Goal: Submit feedback/report problem: Submit feedback/report problem

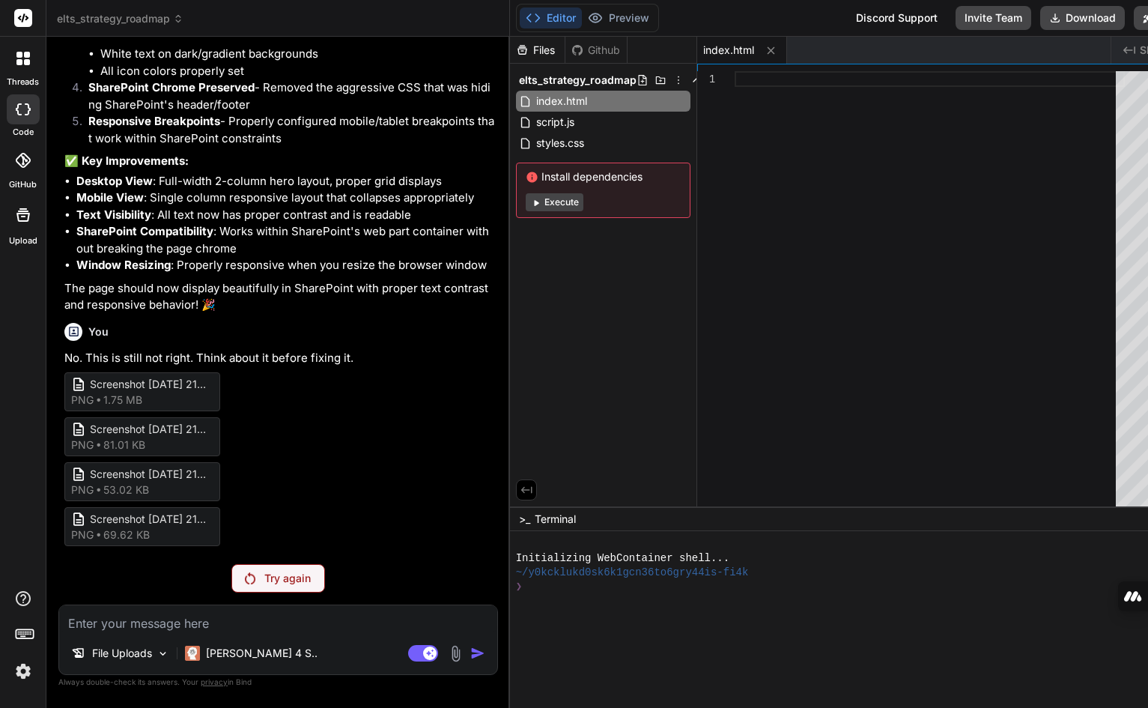
scroll to position [8053, 0]
click at [265, 577] on p "Try again" at bounding box center [287, 578] width 46 height 15
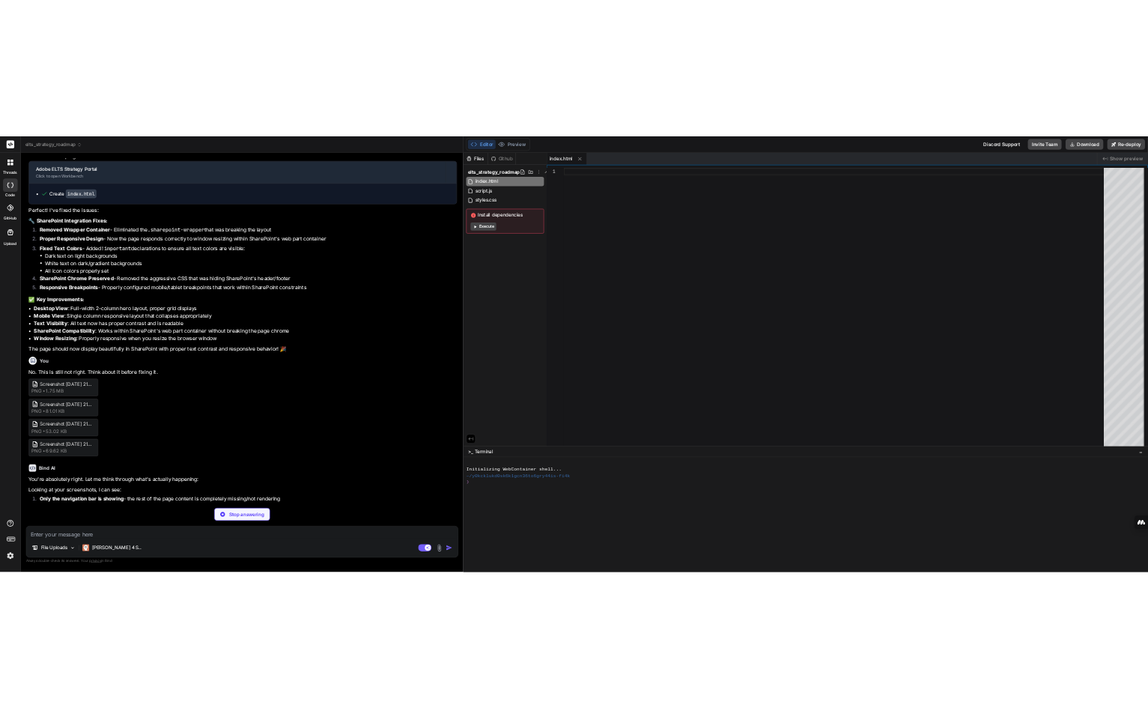
scroll to position [5704, 0]
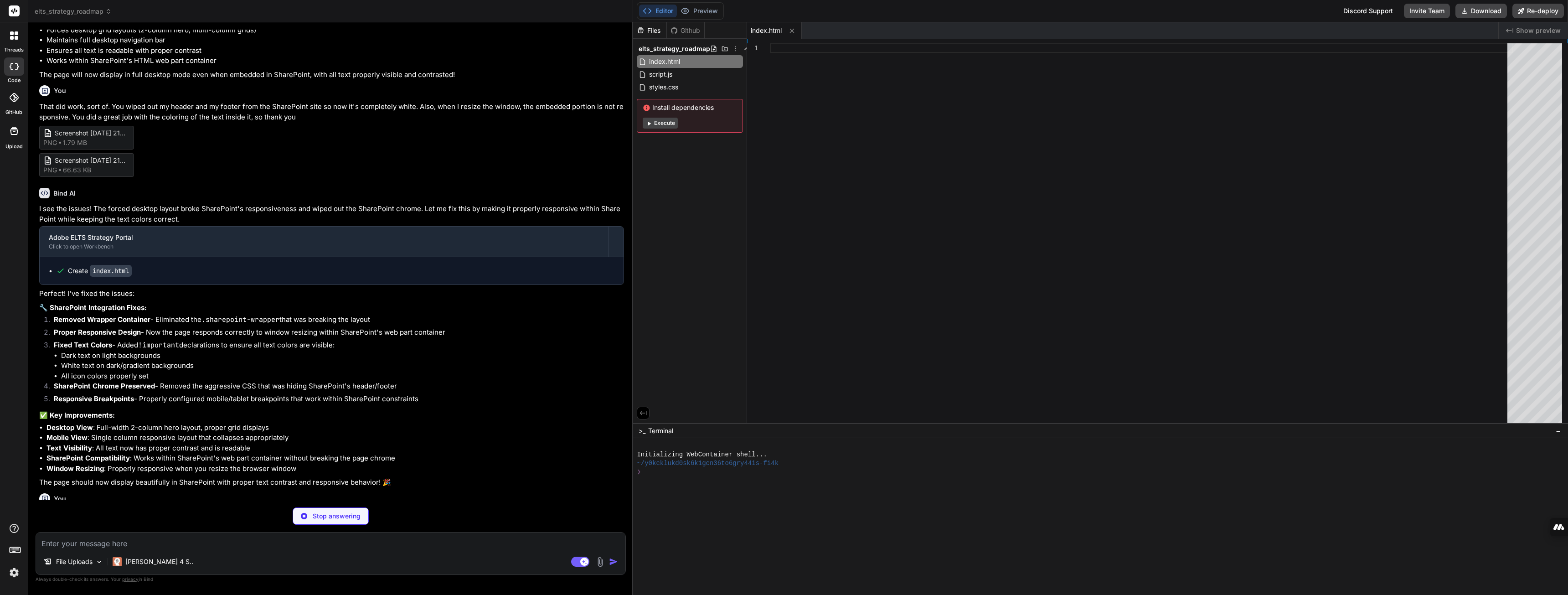
type textarea "x"
type textarea "}); }); console.log('Adobe ELTS Strategy Hub loaded successfully! 🚀'); }); </sc…"
type textarea "x"
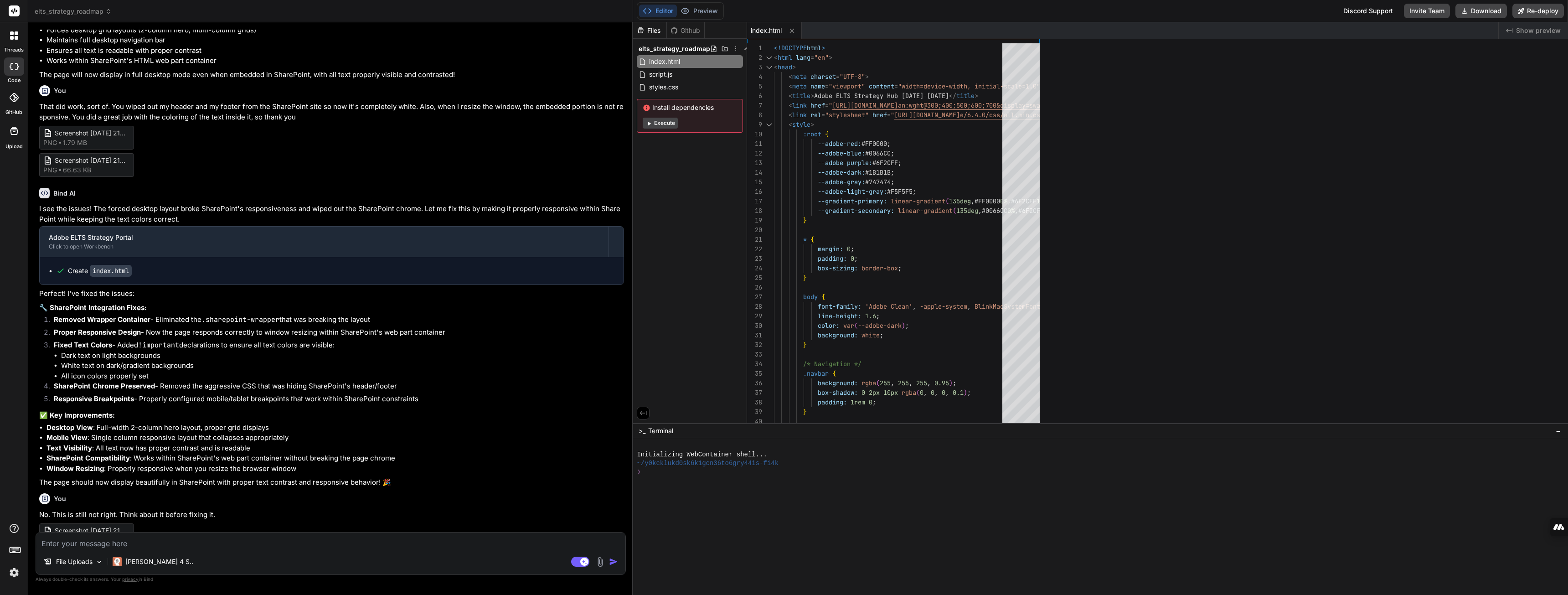
type textarea "</script> </body> </html>"
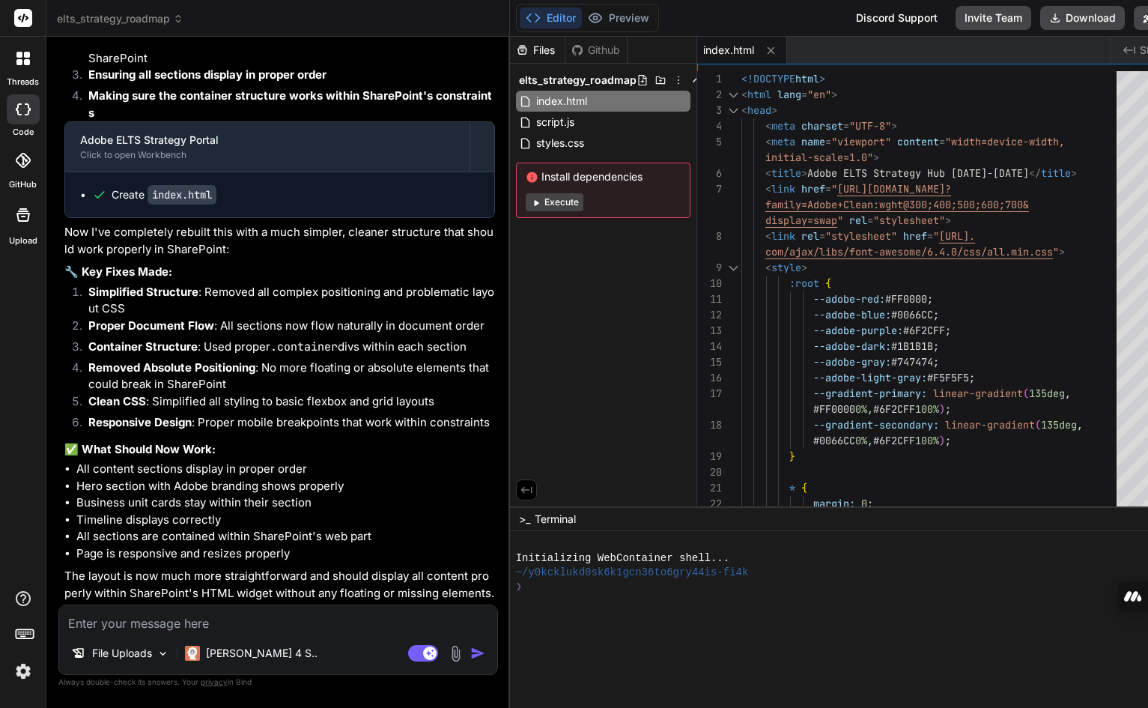
scroll to position [8946, 0]
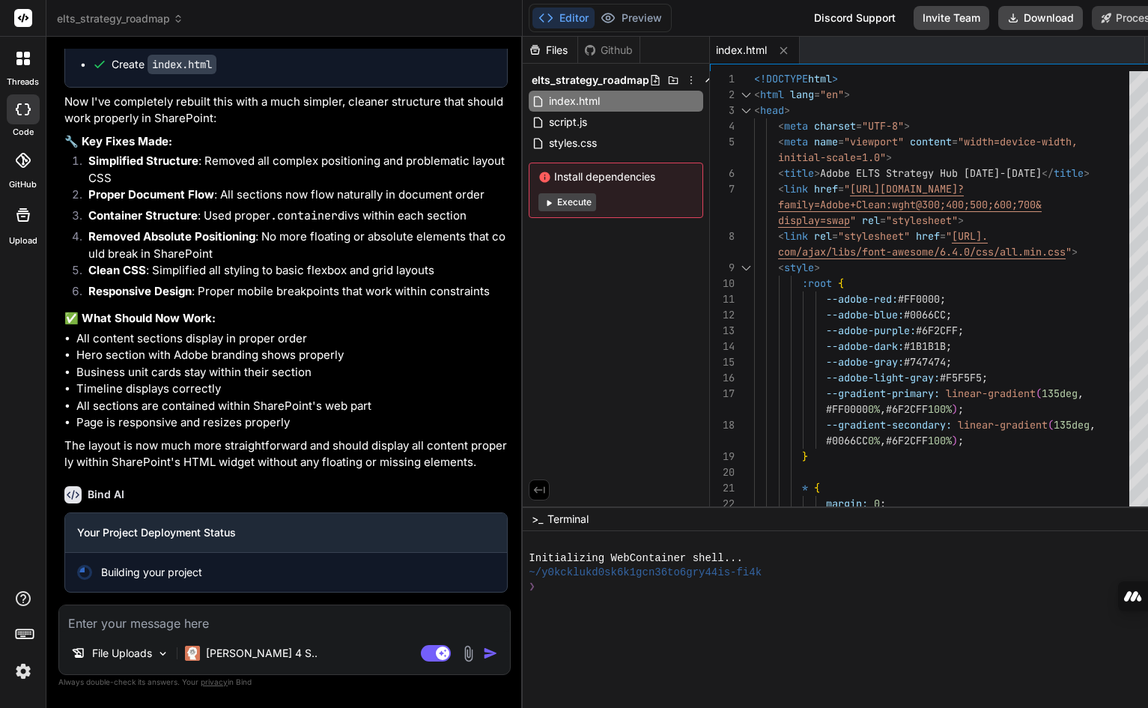
scroll to position [9076, 0]
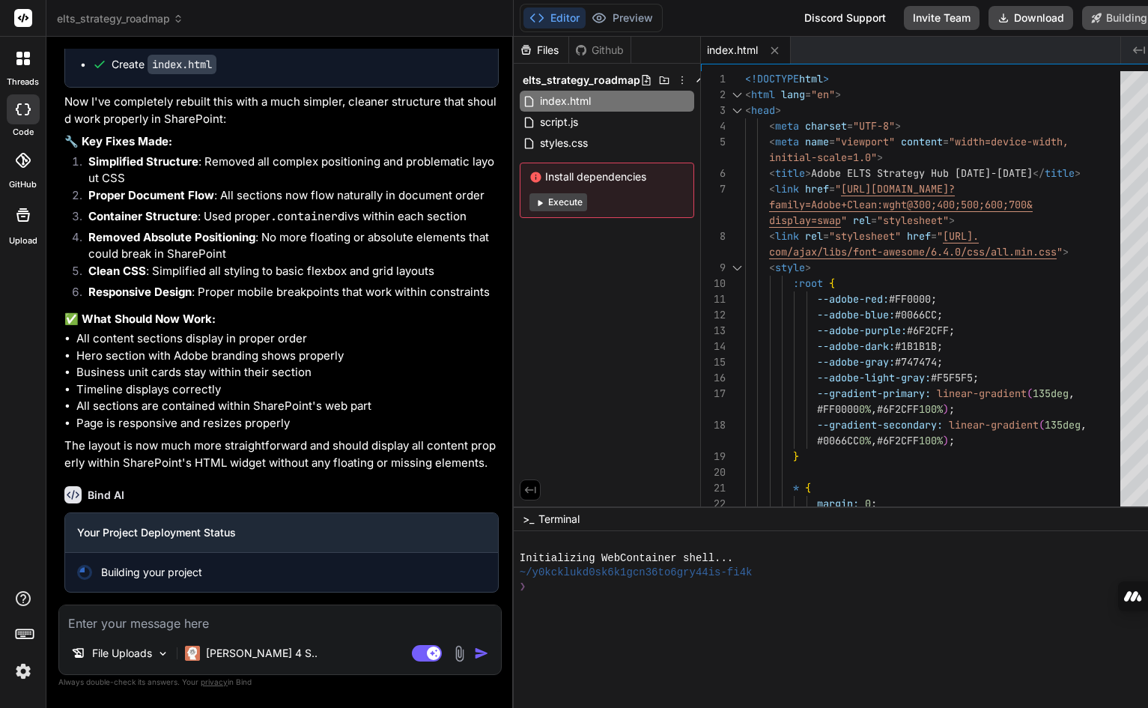
type textarea "x"
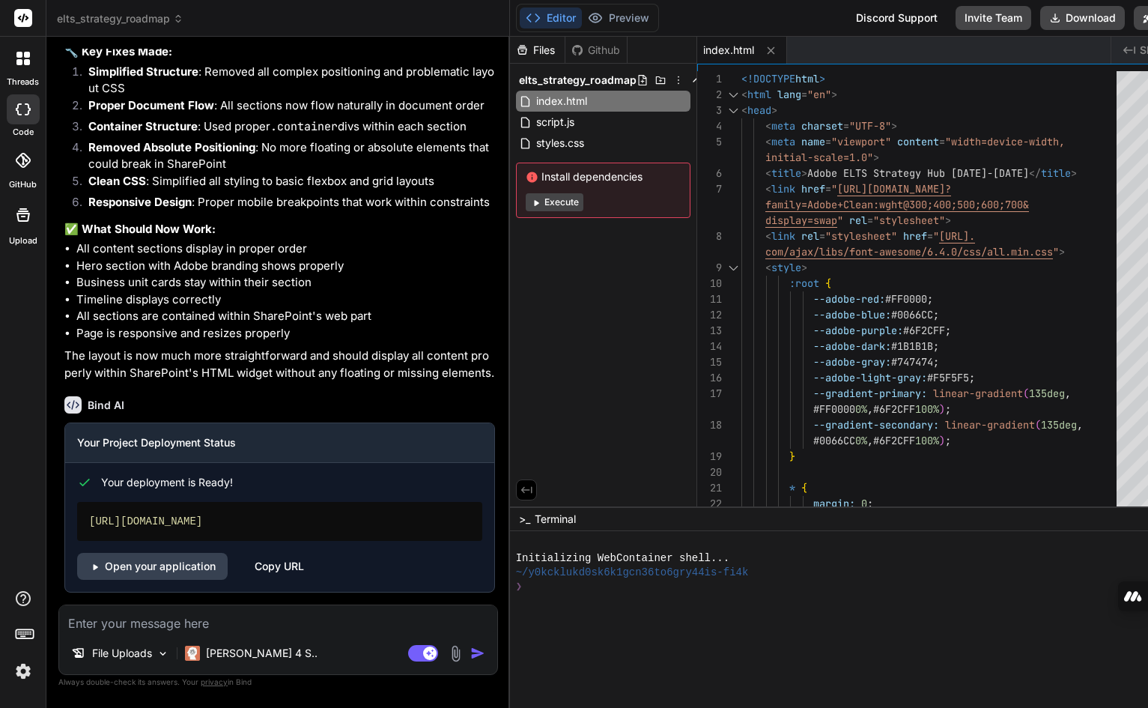
scroll to position [9166, 0]
click at [157, 568] on link "Open your application" at bounding box center [152, 566] width 151 height 27
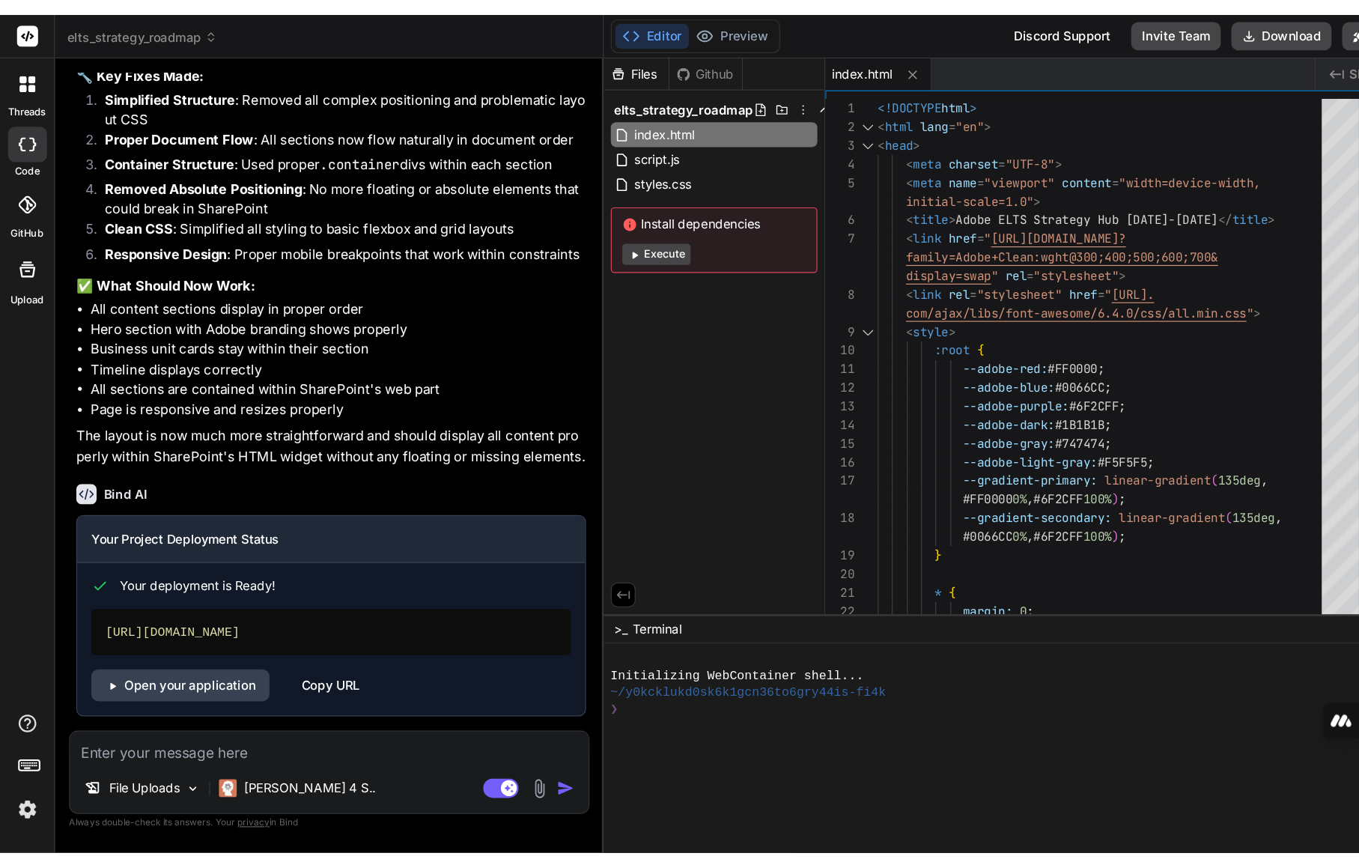
scroll to position [0, 0]
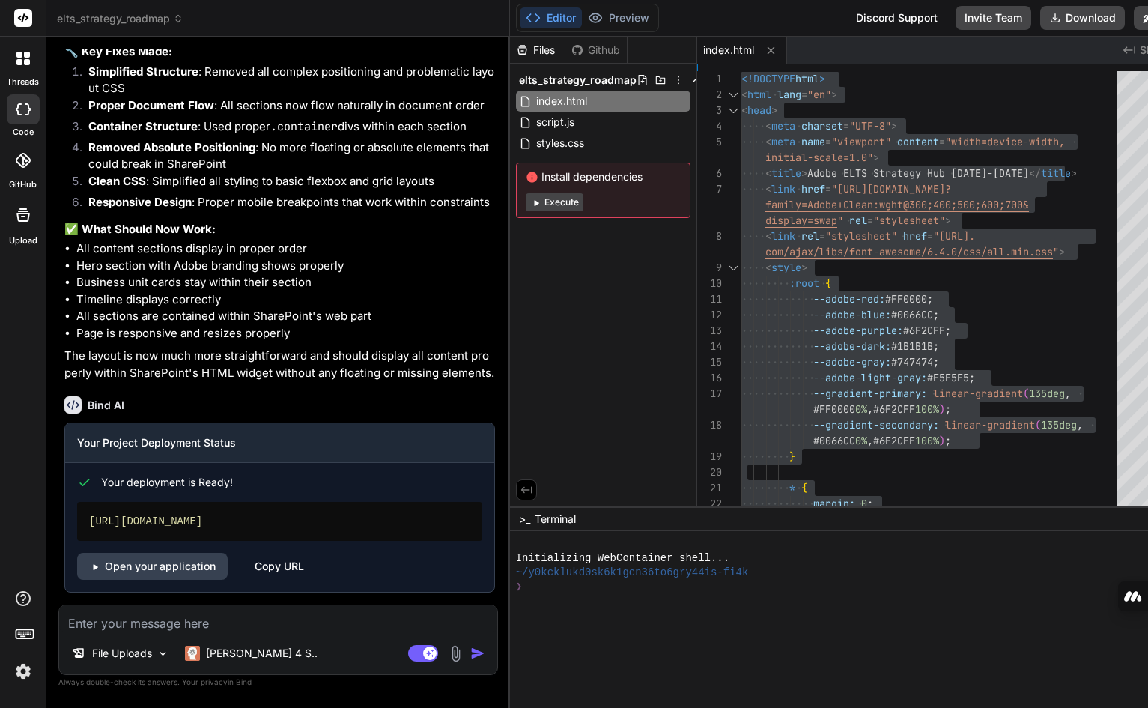
type textarea "<!DOCTYPE html> <html lang="en"> <head> <meta charset="UTF-8"> <meta name="view…"
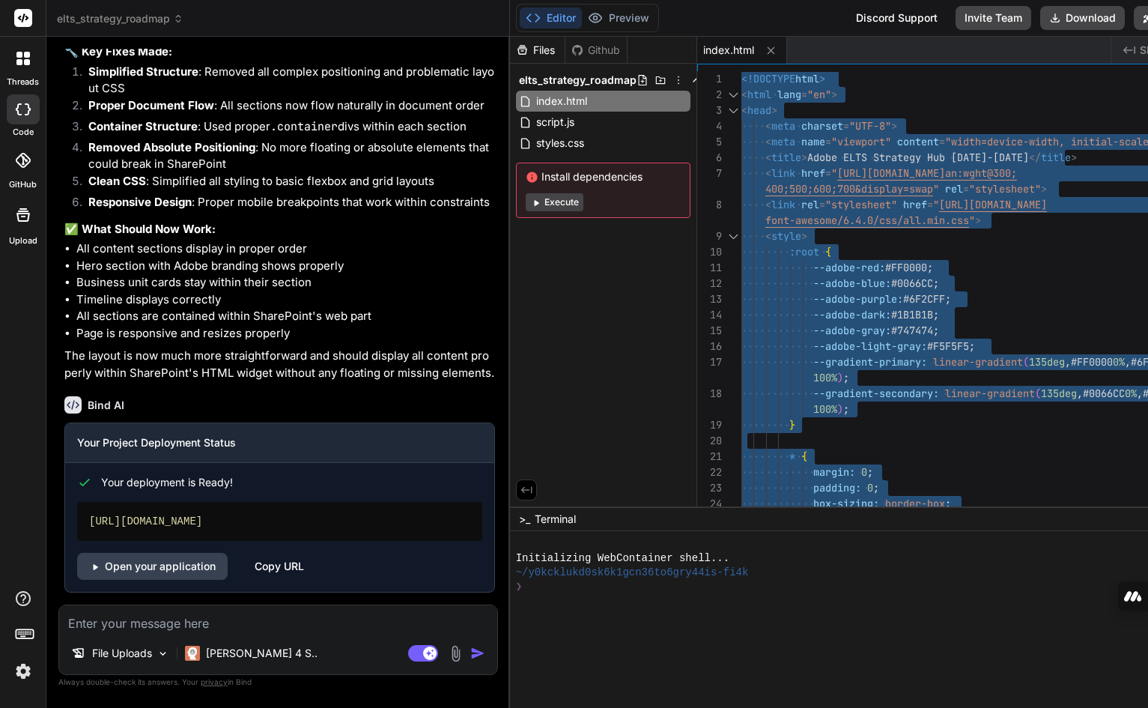
type textarea "x"
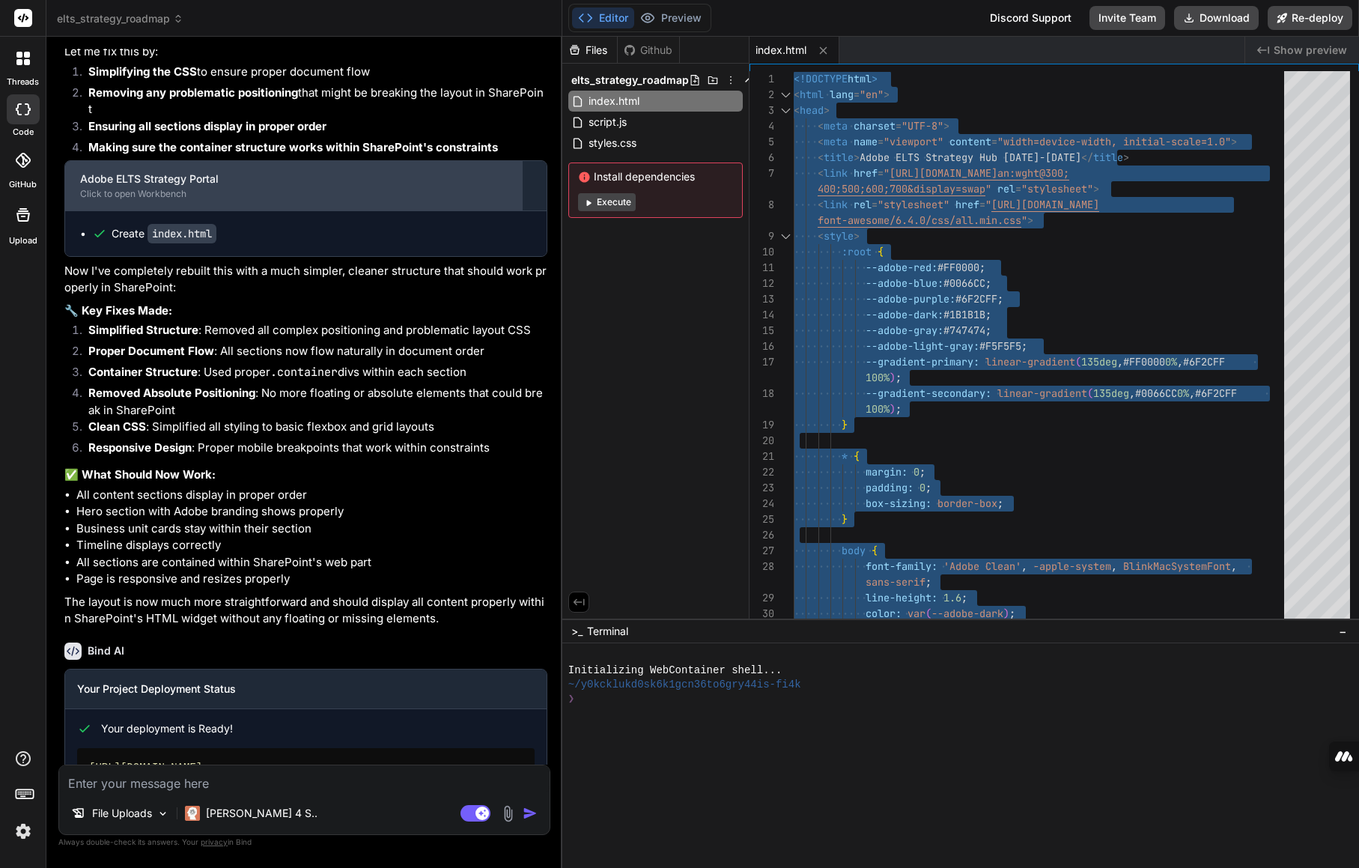
scroll to position [7882, 0]
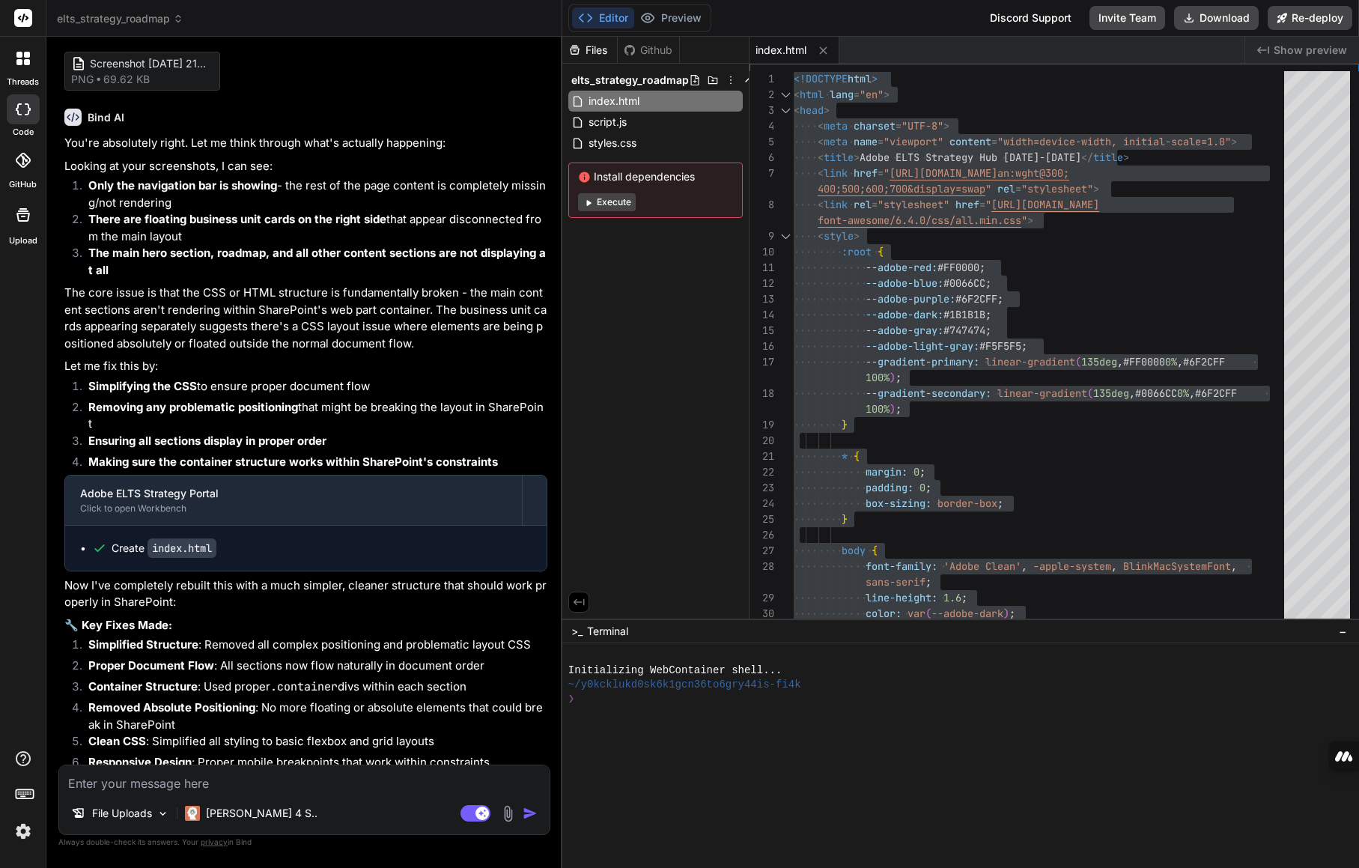
click at [20, 707] on img at bounding box center [22, 830] width 25 height 25
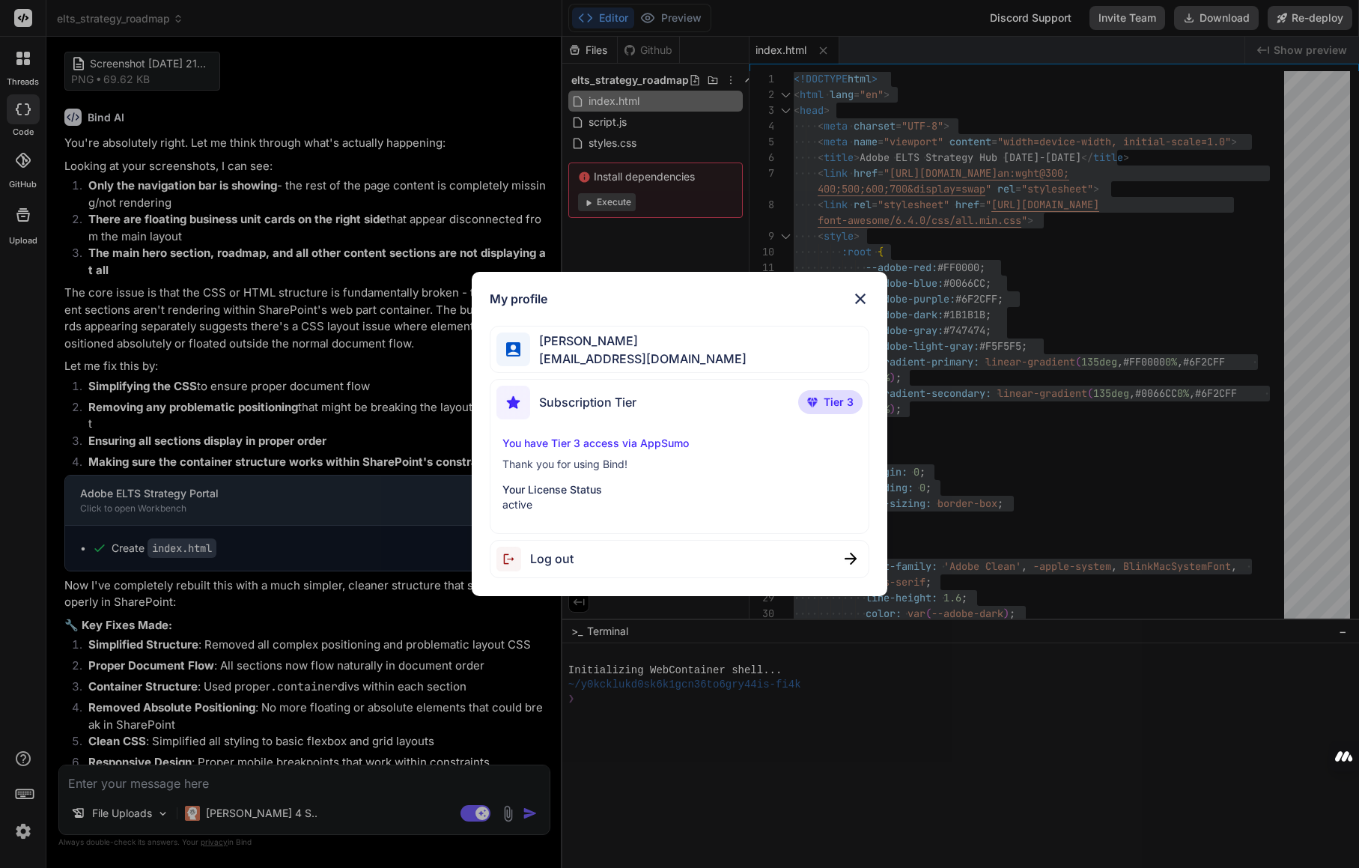
click at [606, 340] on span "[PERSON_NAME]" at bounding box center [638, 341] width 216 height 18
click at [625, 398] on span "Subscription Tier" at bounding box center [587, 402] width 97 height 18
click at [853, 297] on img at bounding box center [860, 299] width 18 height 18
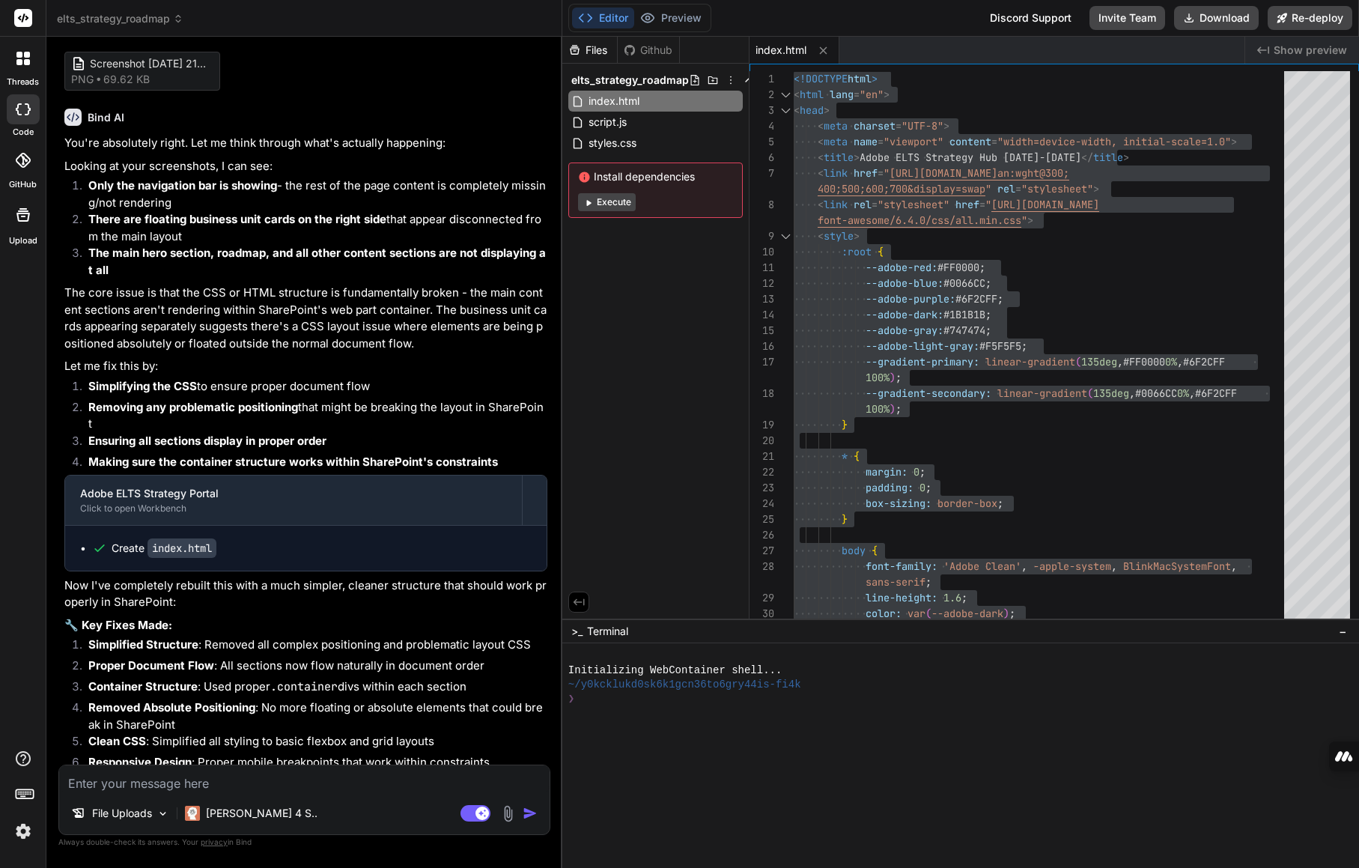
click at [21, 19] on icon at bounding box center [23, 18] width 18 height 18
click at [21, 19] on icon at bounding box center [23, 17] width 11 height 9
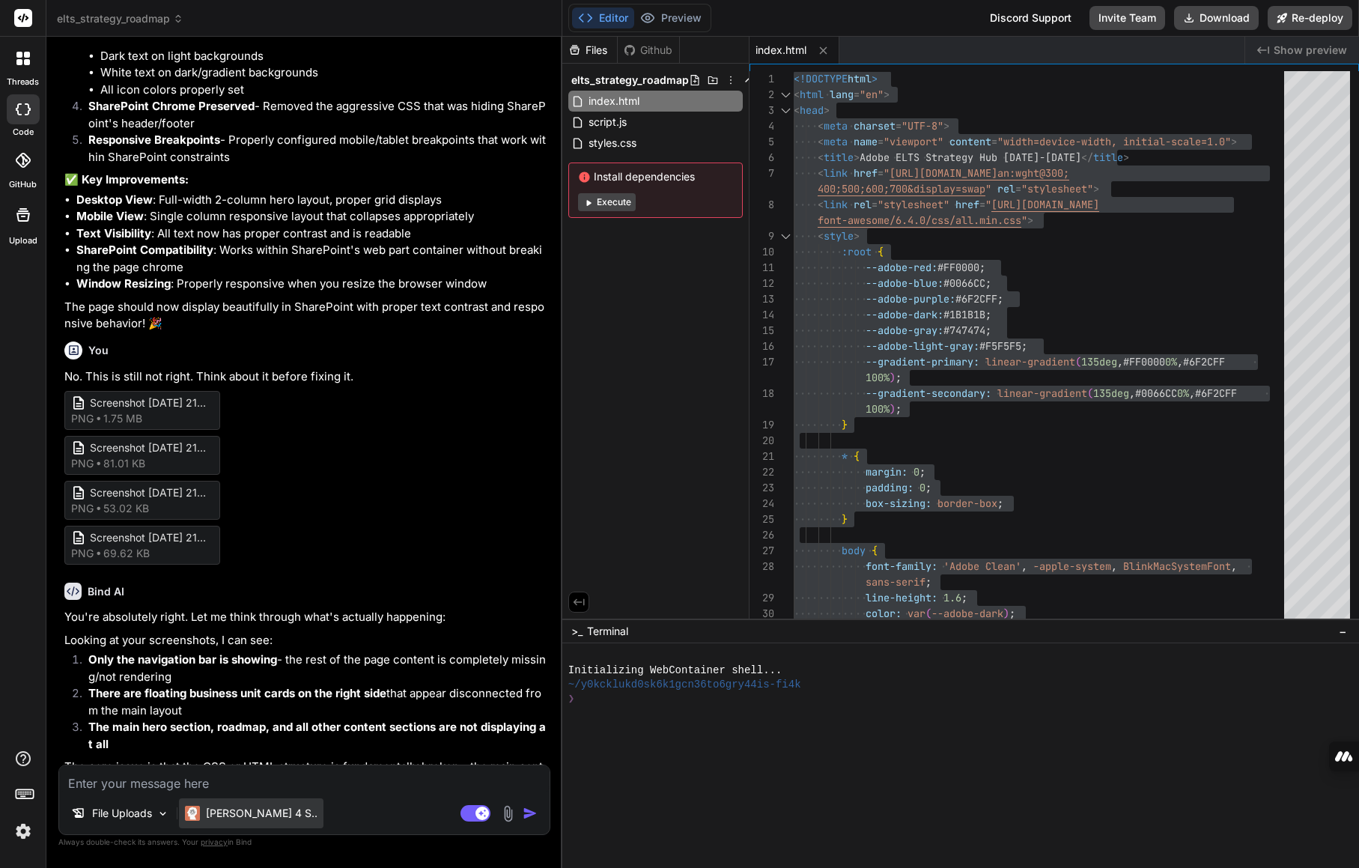
scroll to position [7508, 0]
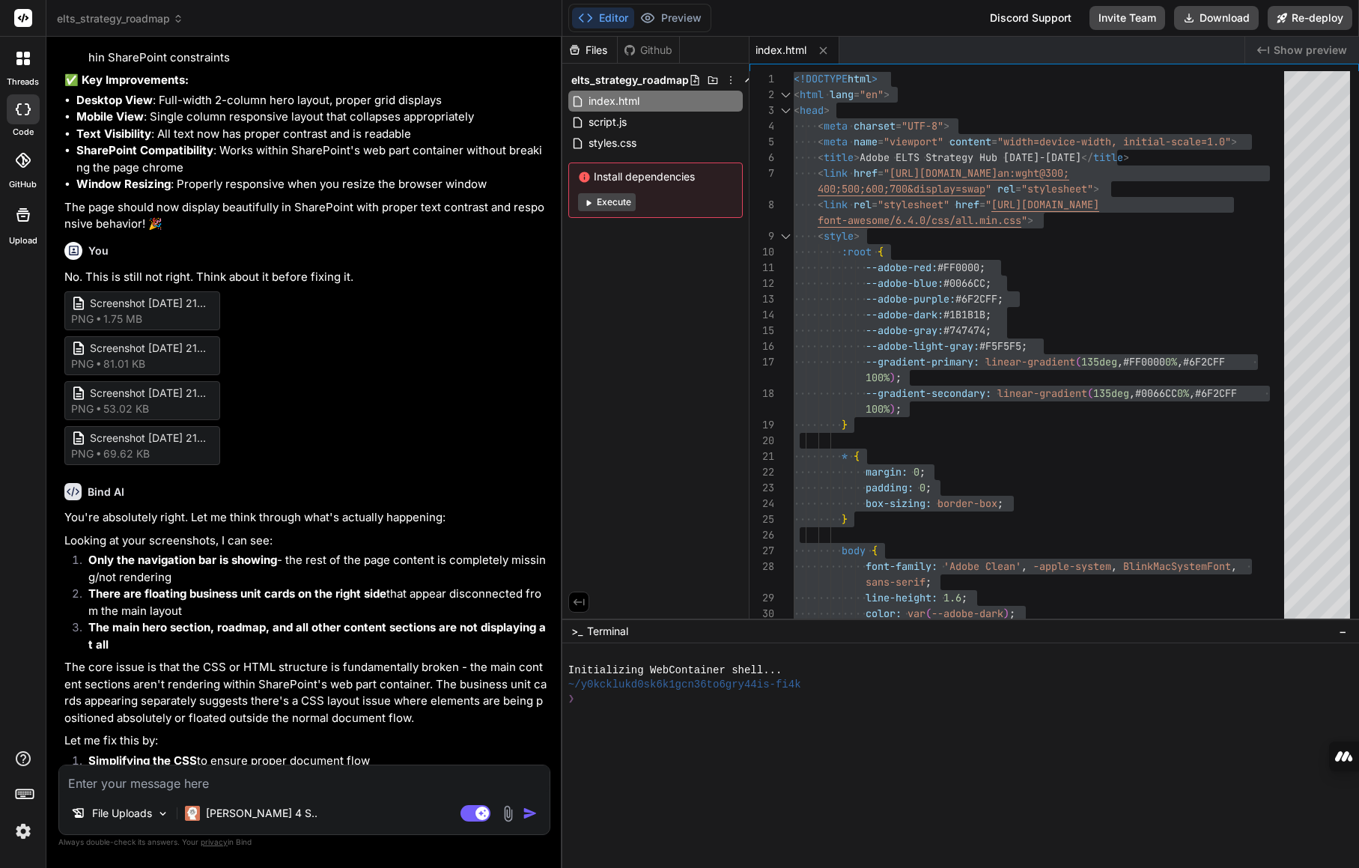
click at [249, 707] on textarea at bounding box center [304, 778] width 490 height 27
type textarea "t"
type textarea "x"
type textarea "th"
type textarea "x"
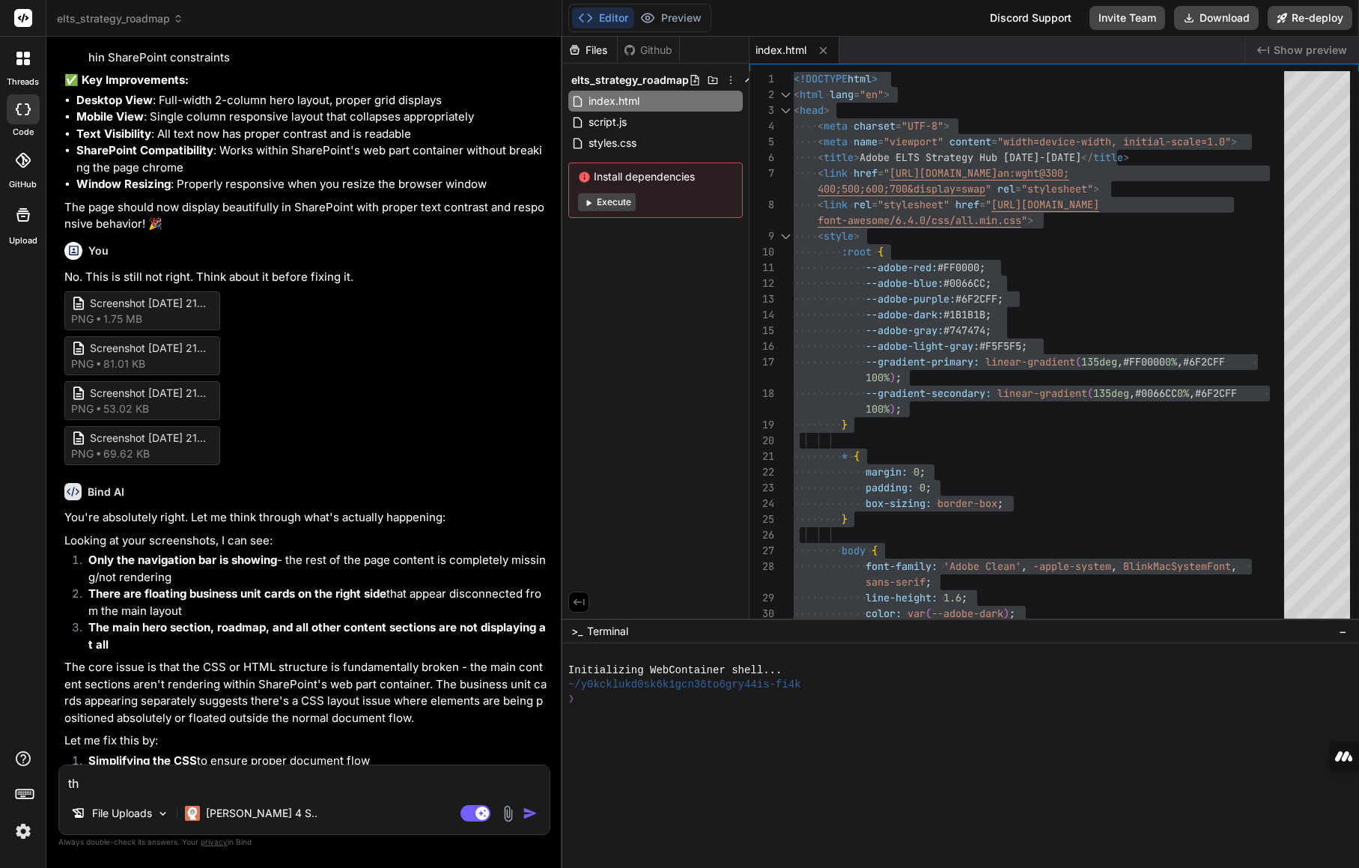
type textarea "thi"
type textarea "x"
type textarea "this"
type textarea "x"
type textarea "this"
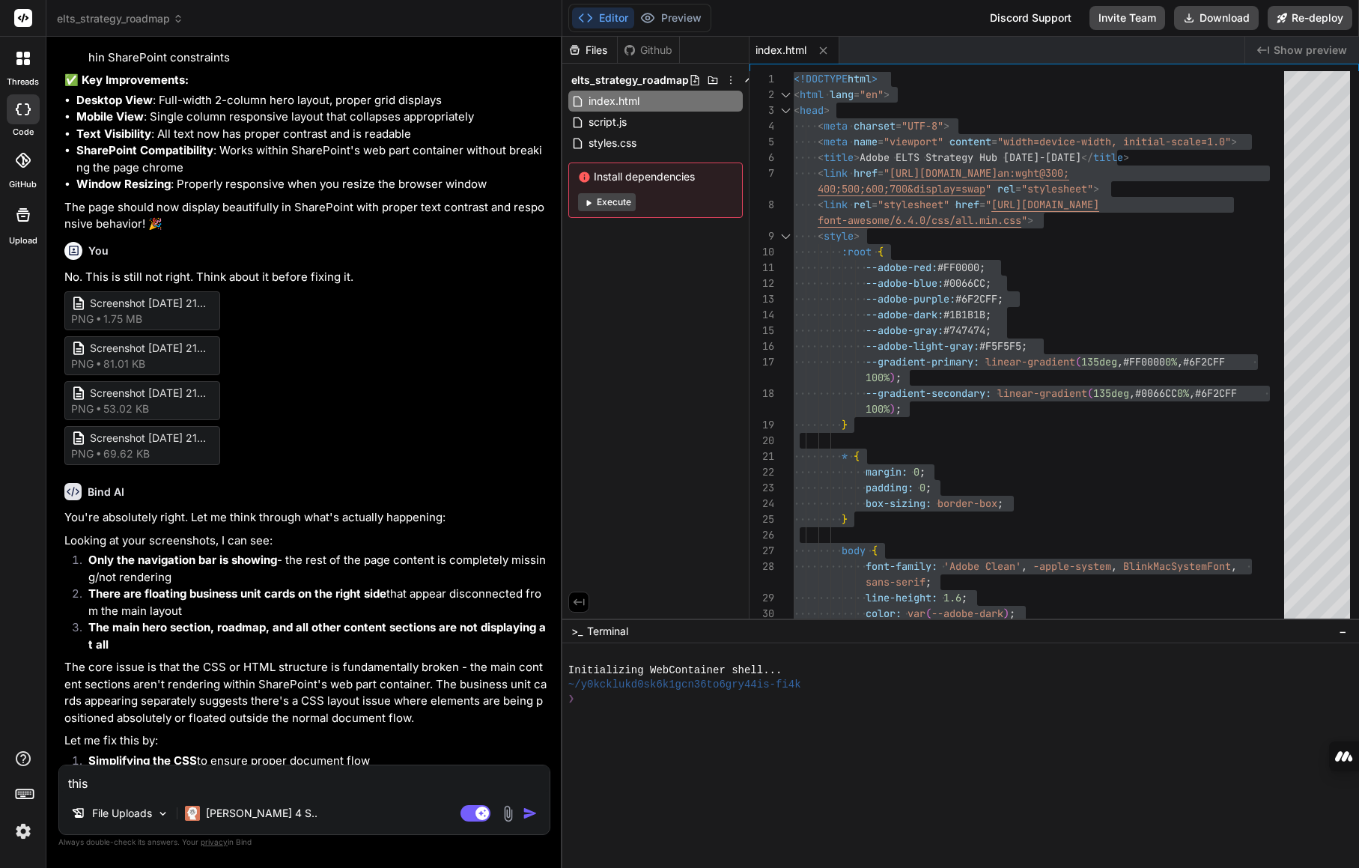
type textarea "x"
type textarea "this i"
type textarea "x"
type textarea "this is"
type textarea "x"
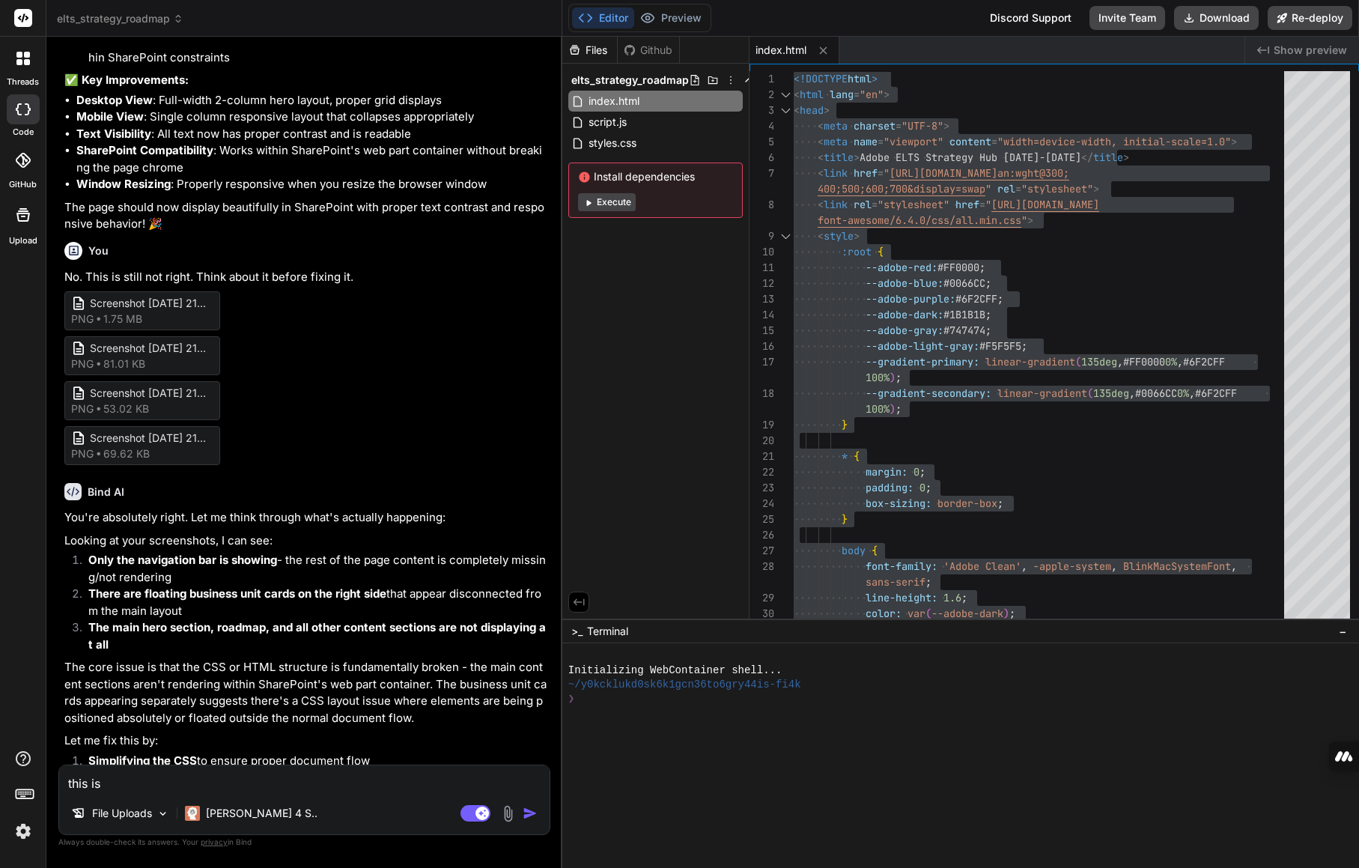
type textarea "this is"
type textarea "x"
type textarea "this is s"
type textarea "x"
type textarea "this is st"
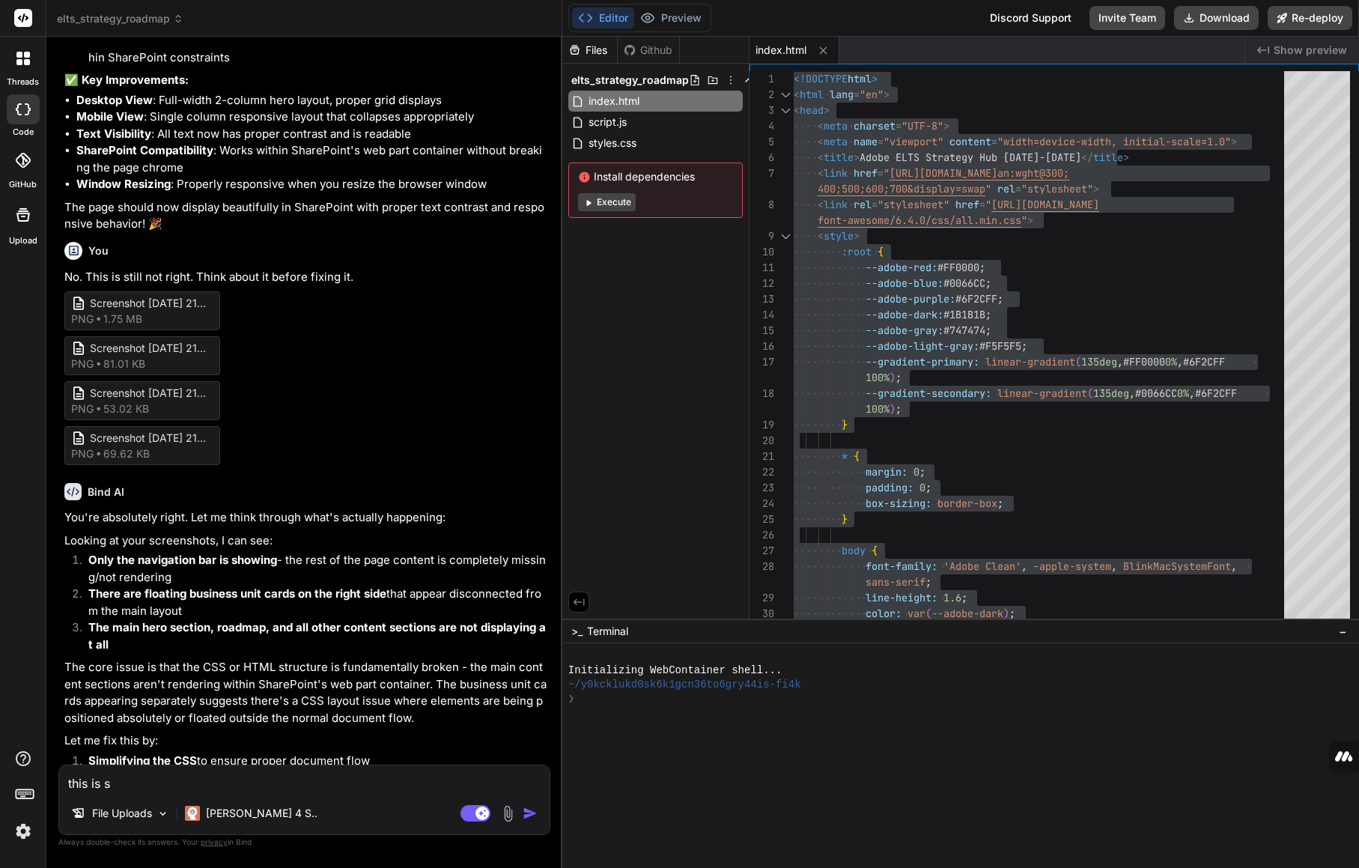
type textarea "x"
type textarea "this is sti"
type textarea "x"
type textarea "this is stil"
type textarea "x"
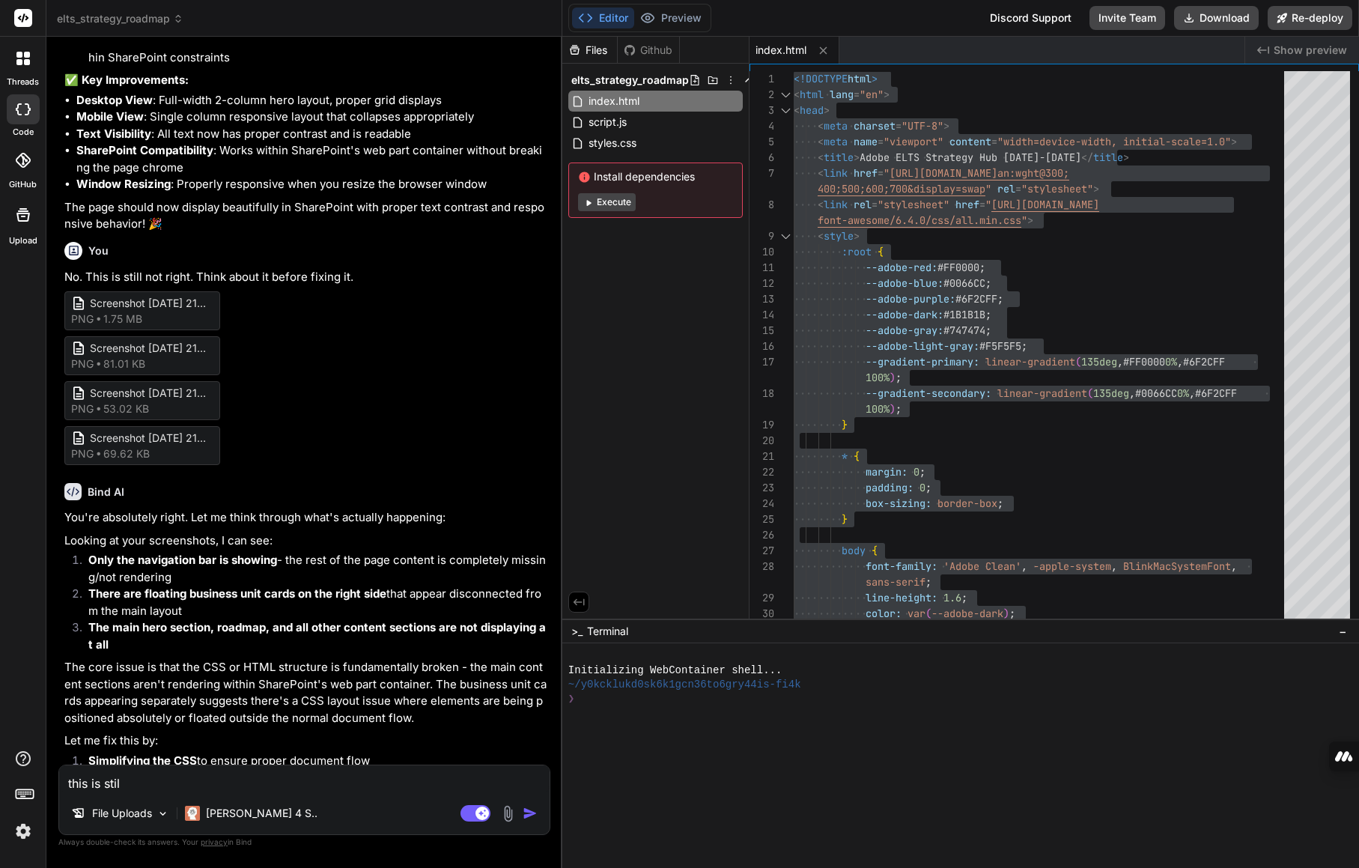
type textarea "this is still"
type textarea "x"
type textarea "this is still"
type textarea "x"
type textarea "this is still n"
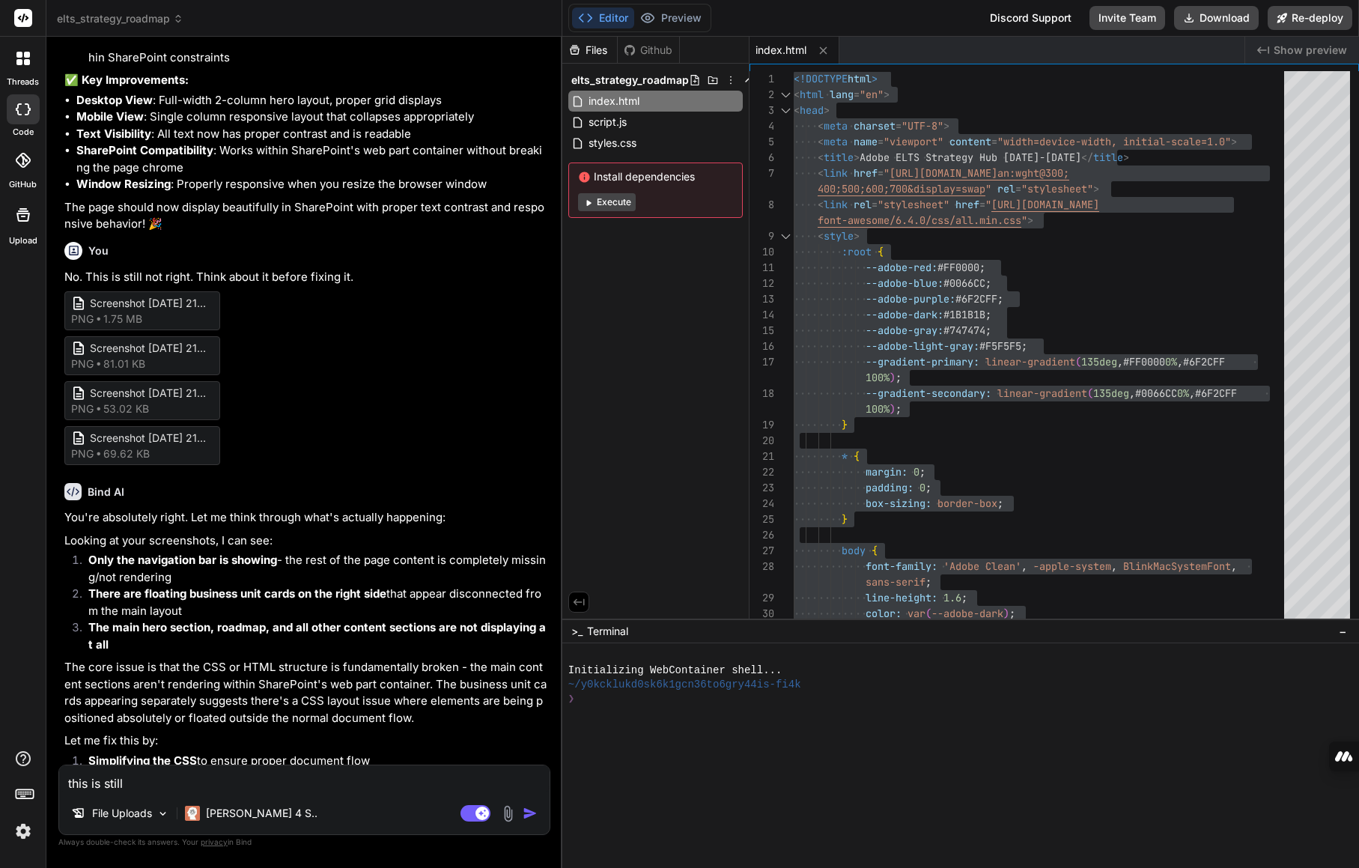
type textarea "x"
type textarea "this is still no"
type textarea "x"
type textarea "this is still not"
type textarea "x"
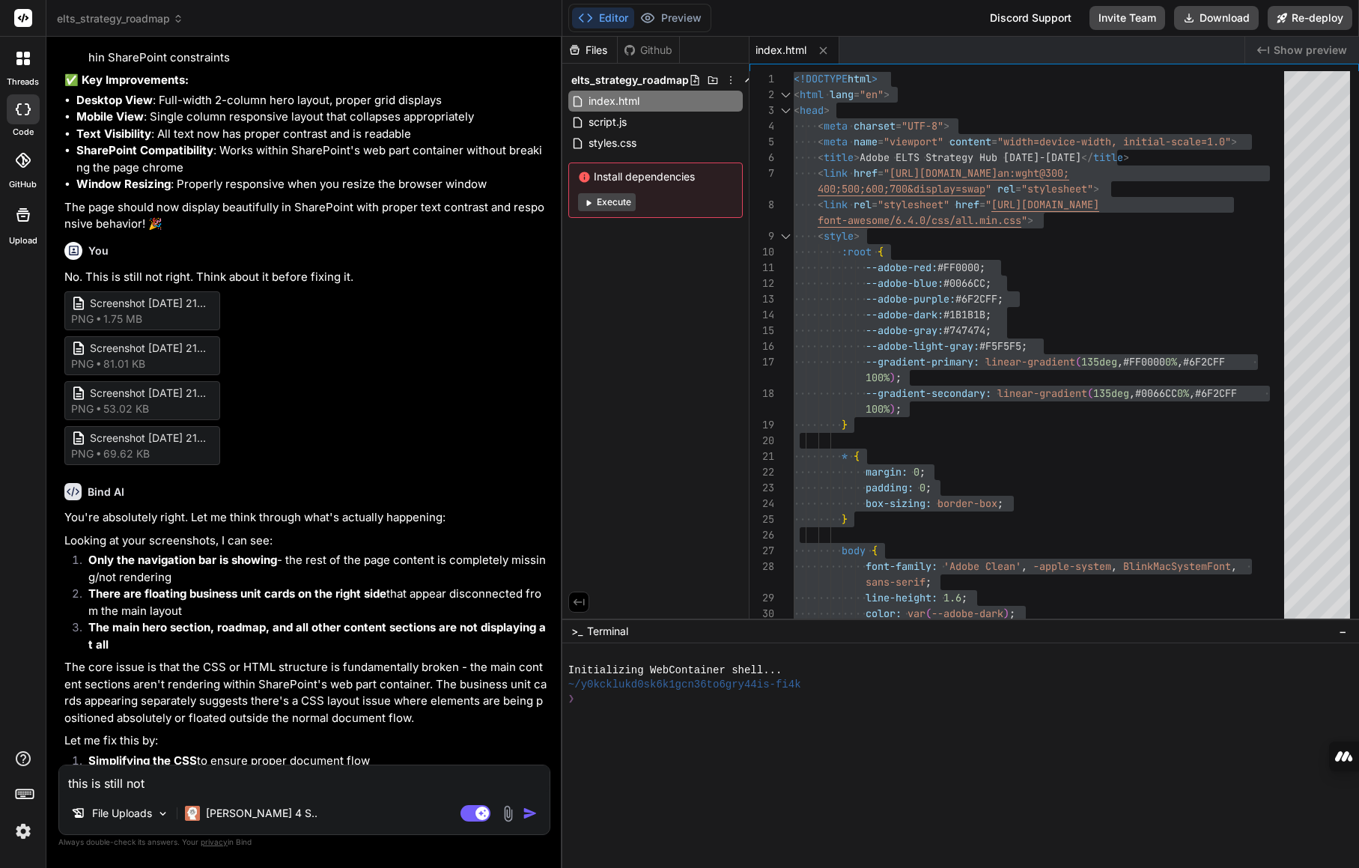
type textarea "this is still not"
type textarea "x"
type textarea "this is still not w"
type textarea "x"
type textarea "this is still not wo"
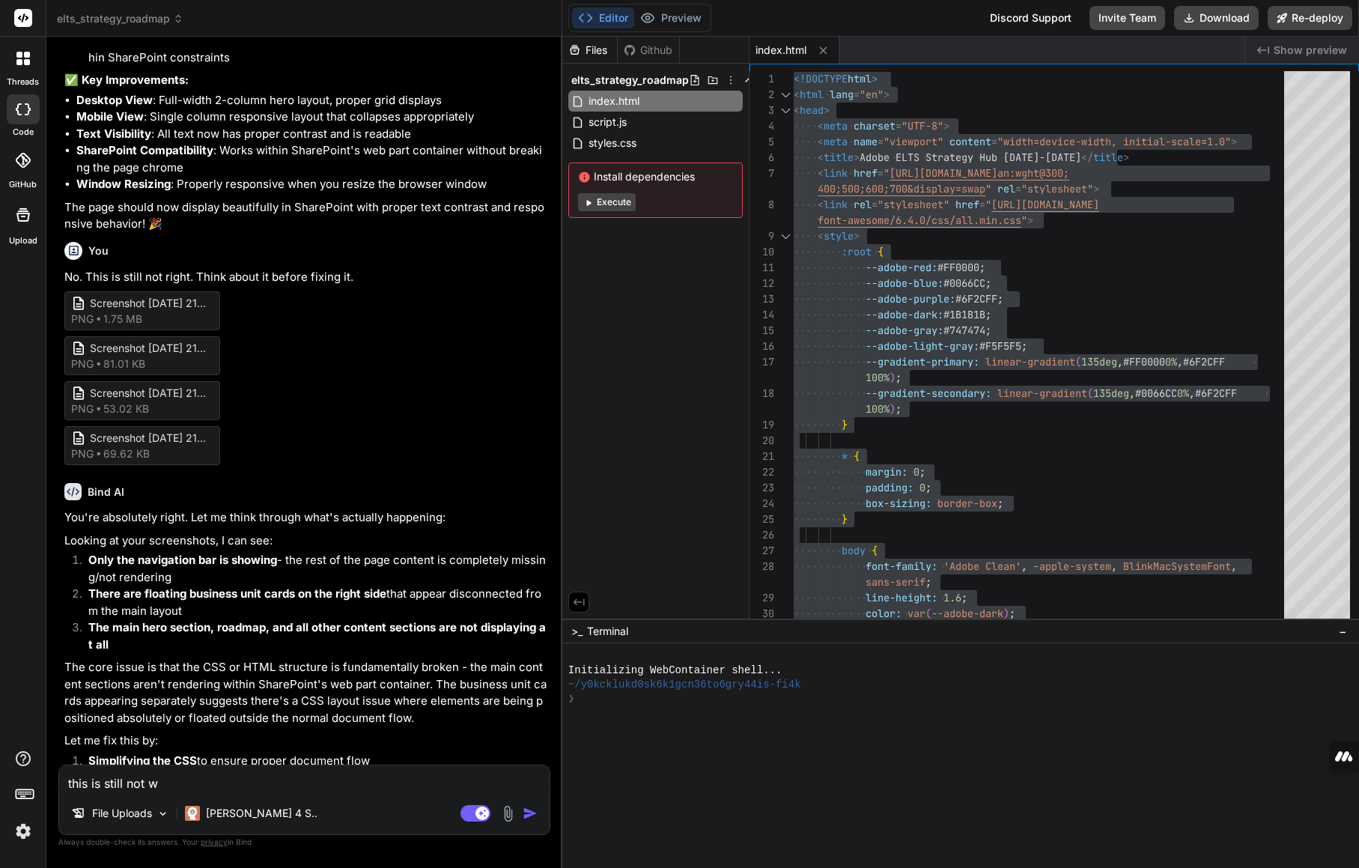
type textarea "x"
type textarea "this is still not wor"
type textarea "x"
type textarea "this is still not work"
type textarea "x"
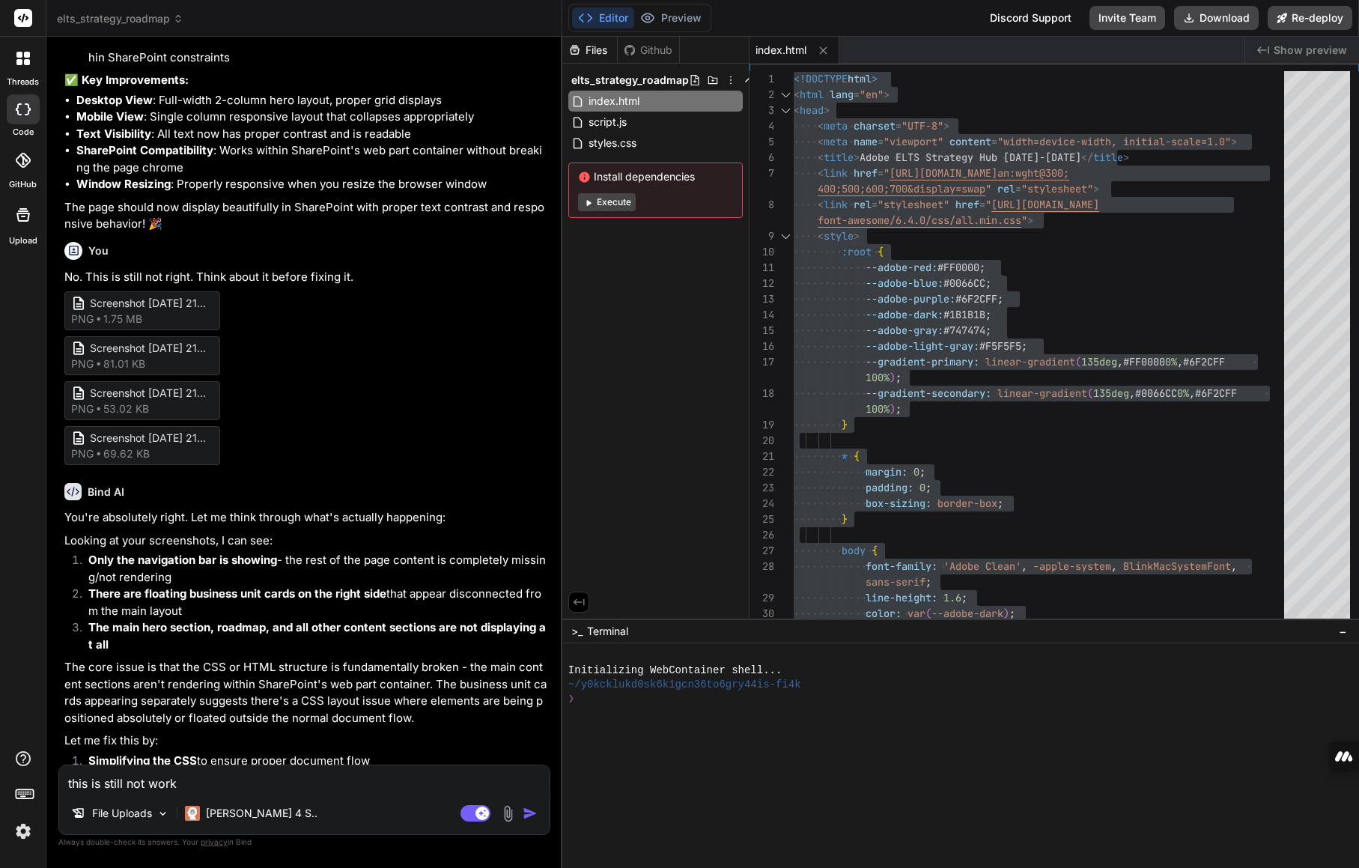
type textarea "this is still not worki"
type textarea "x"
type textarea "this is still not workin"
type textarea "x"
type textarea "this is still not working"
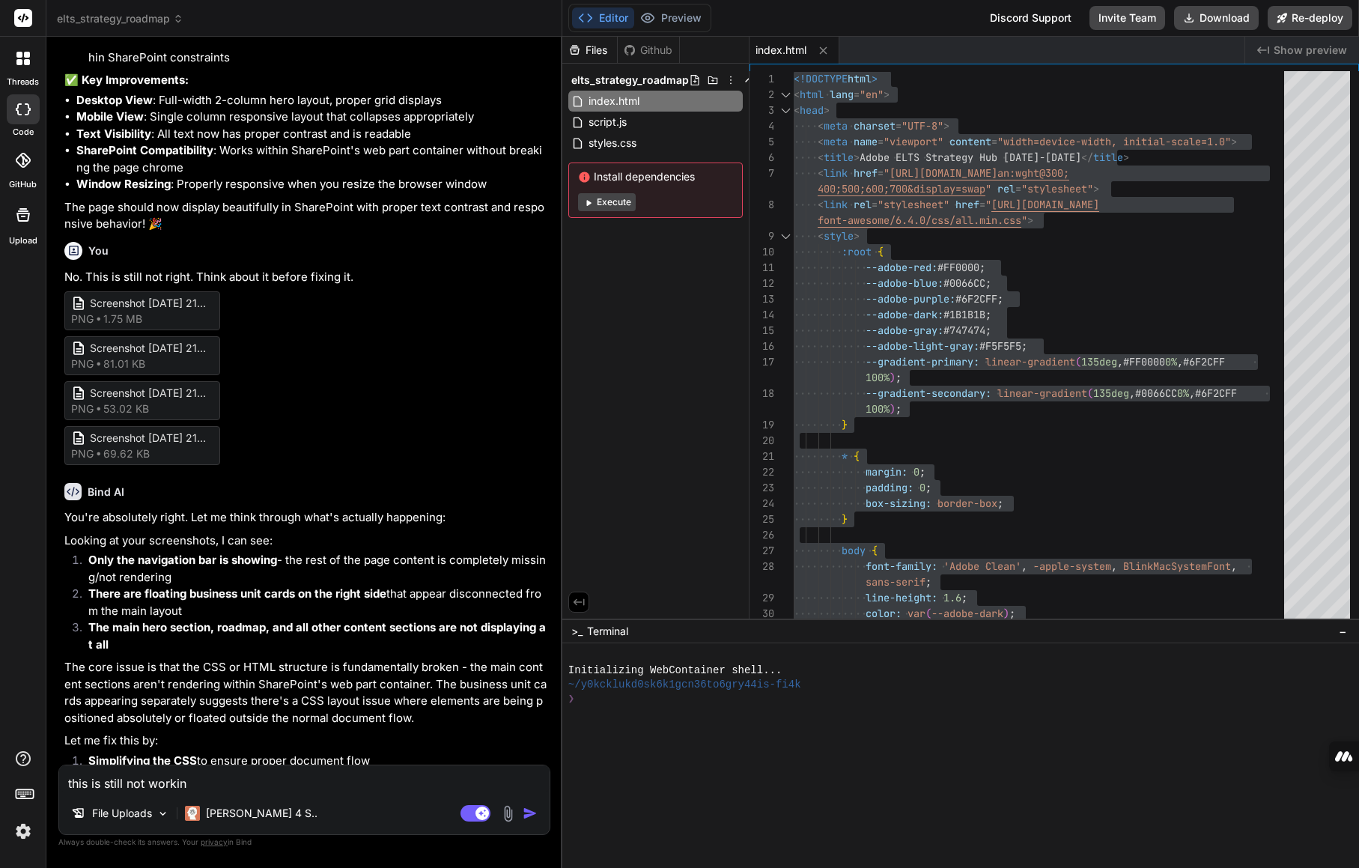
type textarea "x"
type textarea "this is still not working"
type textarea "x"
type textarea "this is still not working f"
type textarea "x"
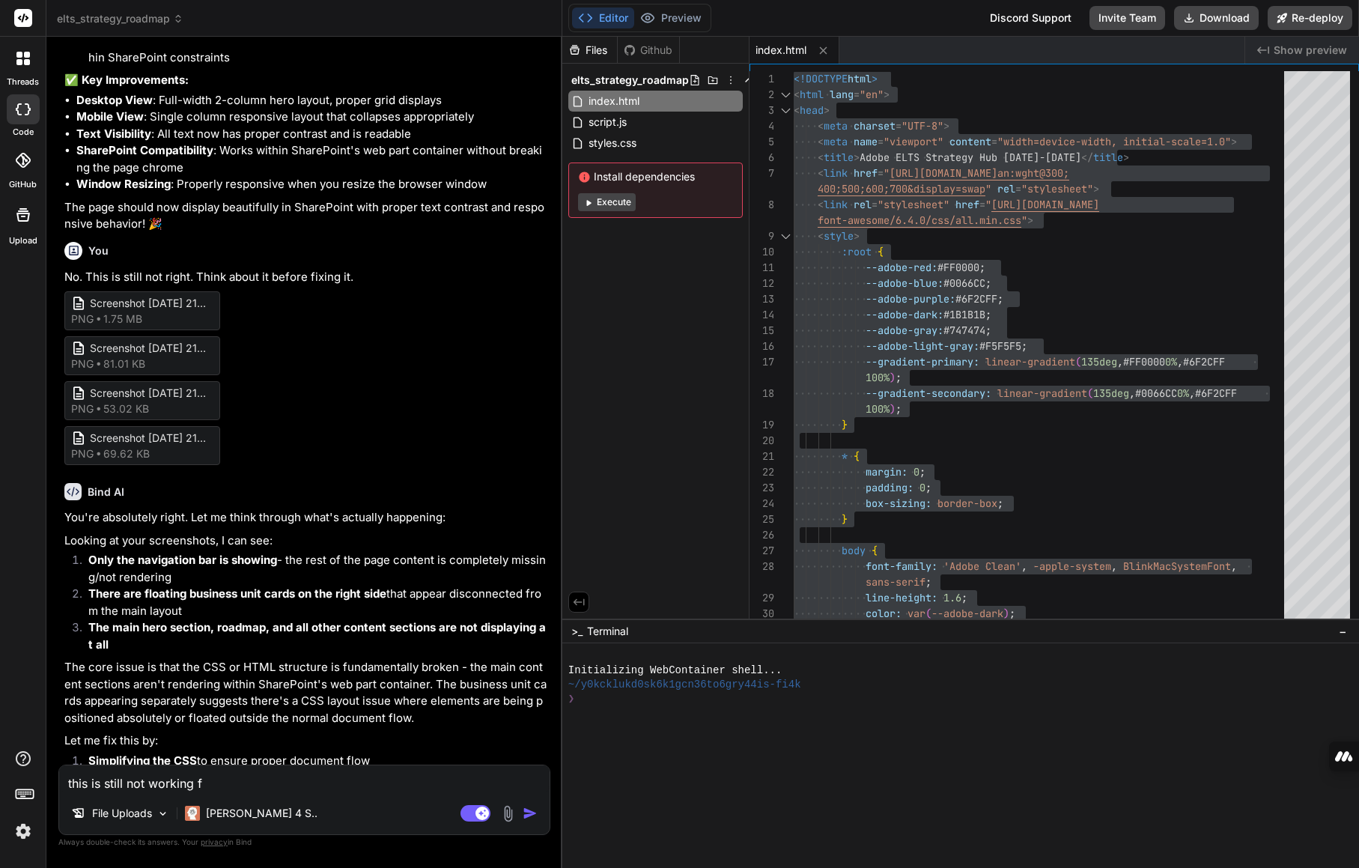
type textarea "this is still not working fo"
type textarea "x"
type textarea "this is still not working for"
type textarea "x"
type textarea "this is still not working for"
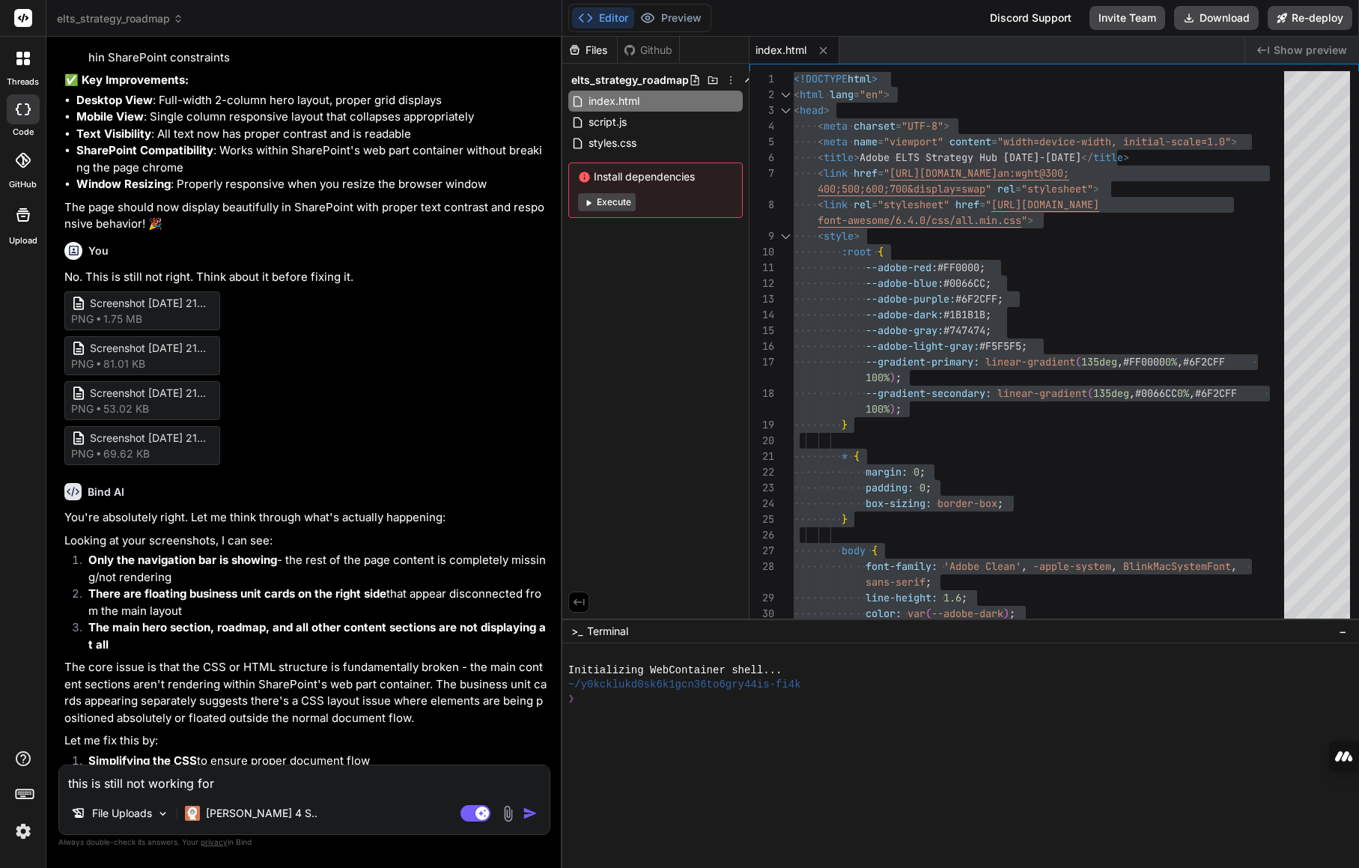
type textarea "x"
type textarea "this is still not working for m"
type textarea "x"
type textarea "this is still not working for me"
type textarea "x"
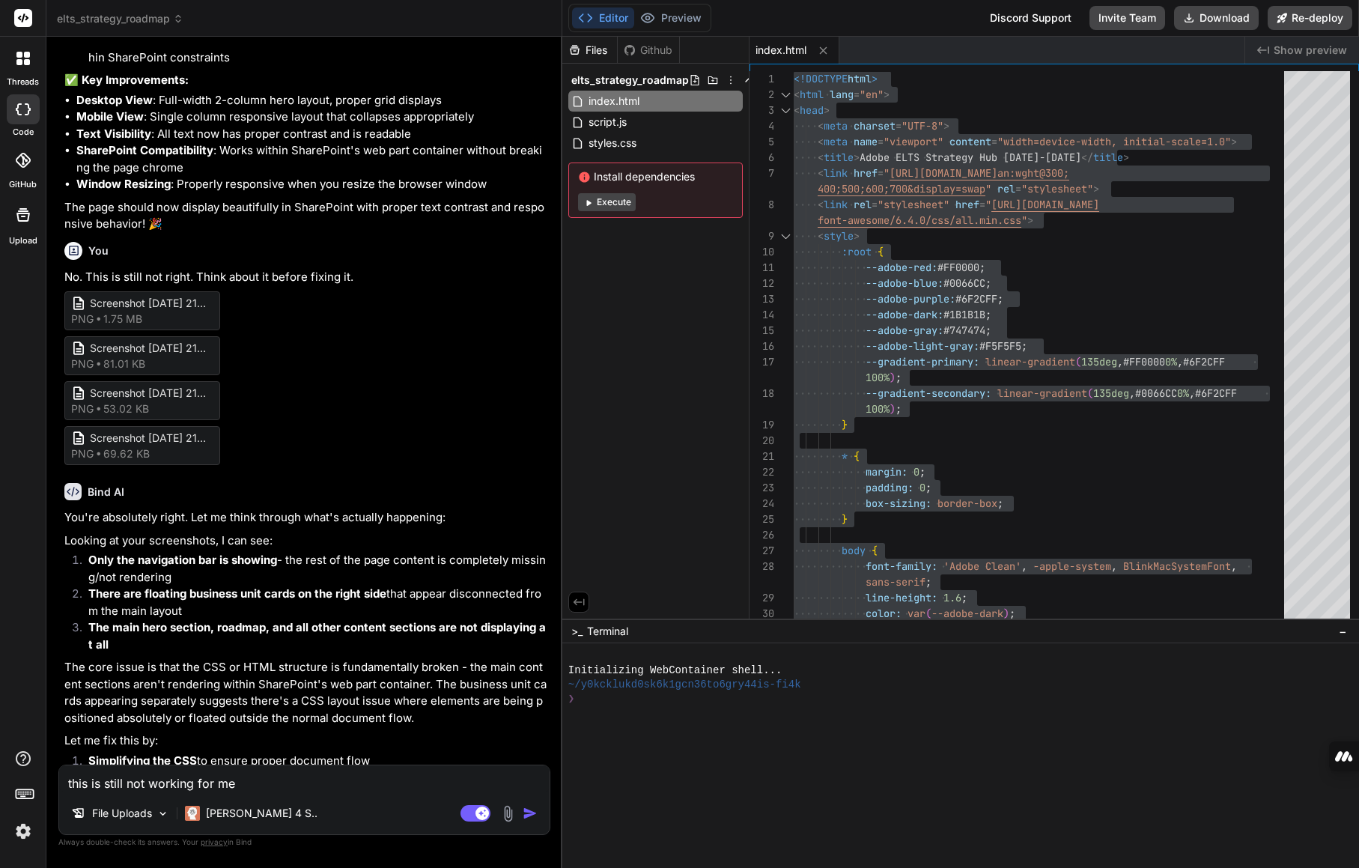
type textarea "this is still not working for me."
type textarea "x"
type textarea "this is still not working for me."
type textarea "x"
type textarea "this is still not working for me. L"
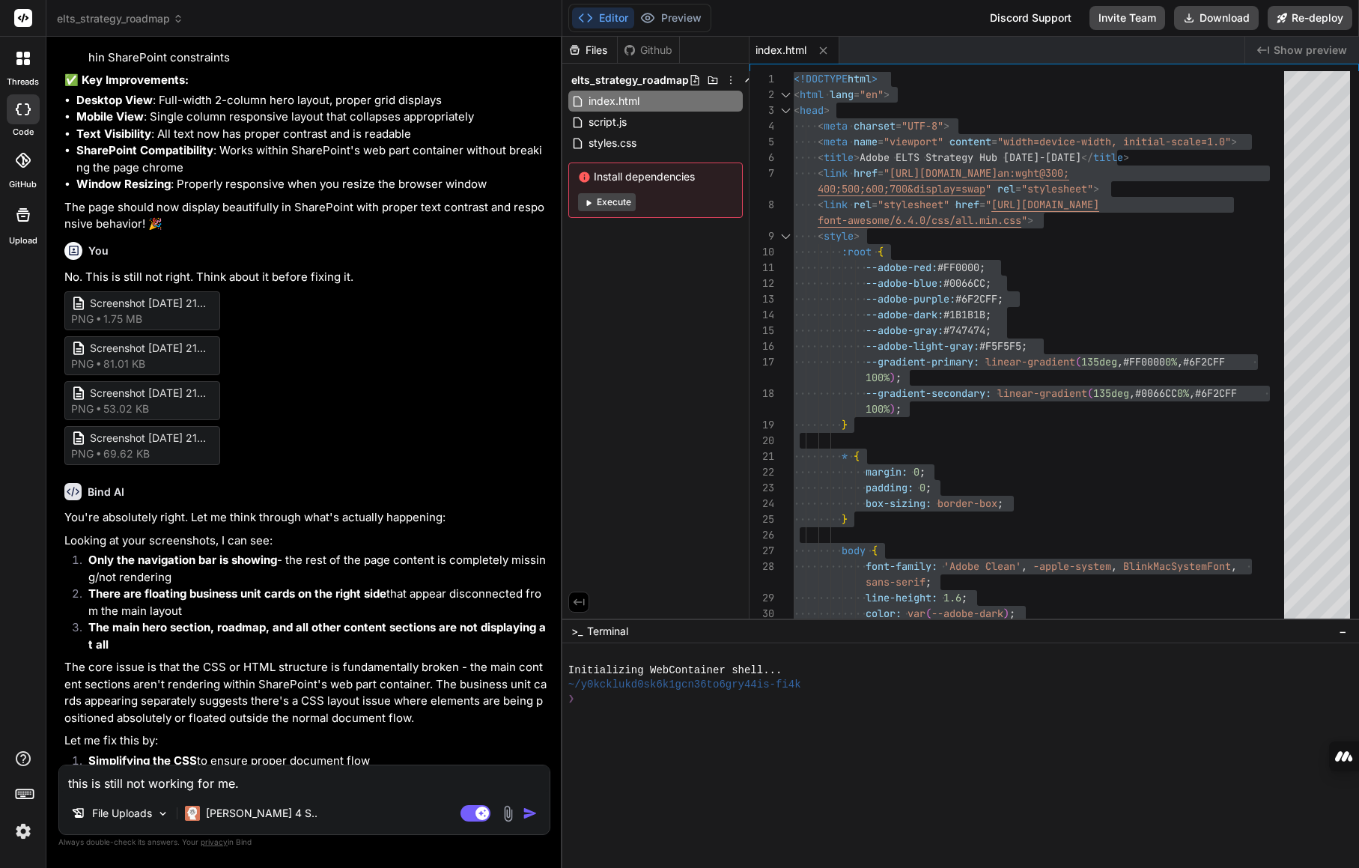
type textarea "x"
type textarea "this is still not working for me. Le"
type textarea "x"
type textarea "this is still not working for me. Let"
type textarea "x"
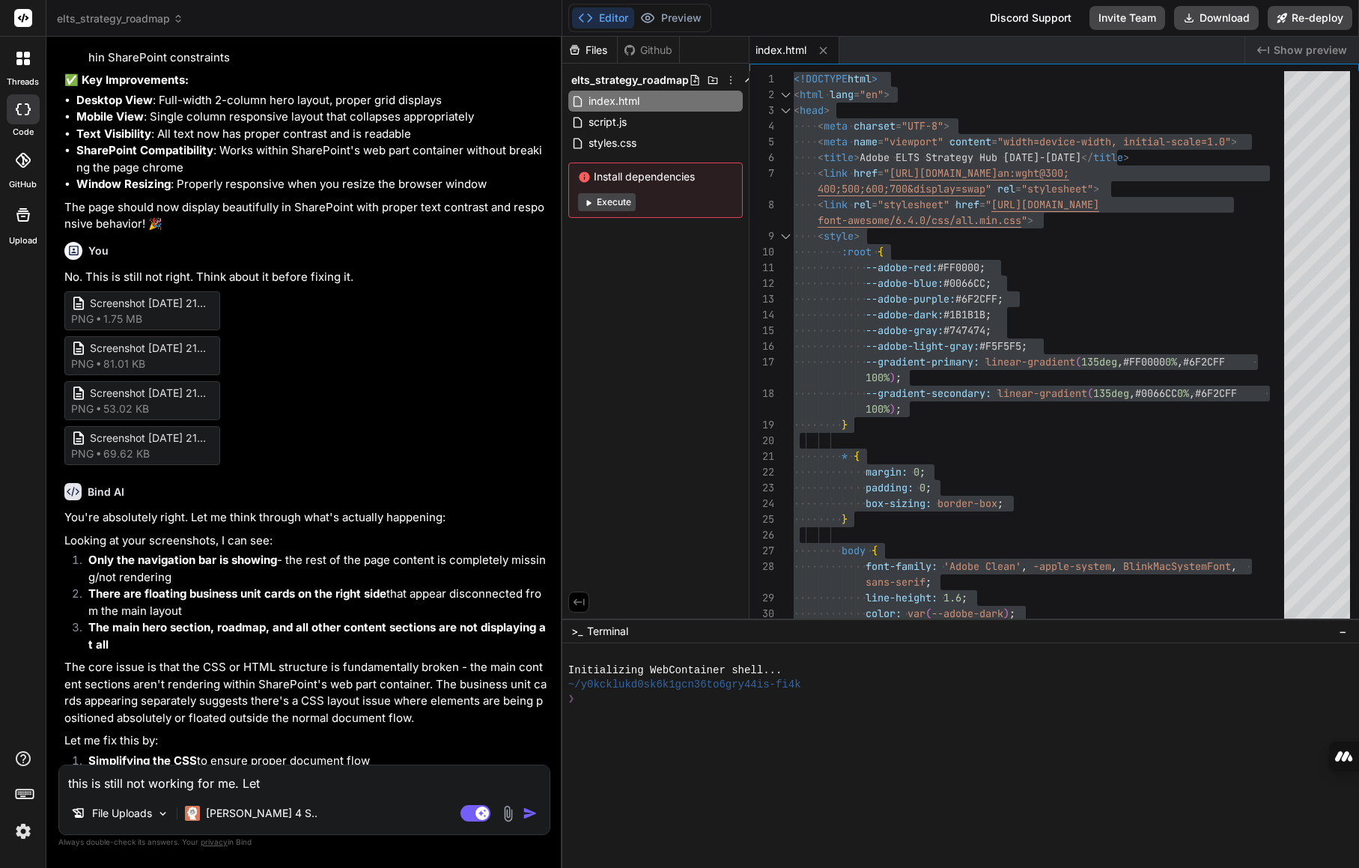
type textarea "this is still not working for me. Let'"
type textarea "x"
type textarea "this is still not working for me. Let's"
type textarea "x"
type textarea "this is still not working for me. Let's"
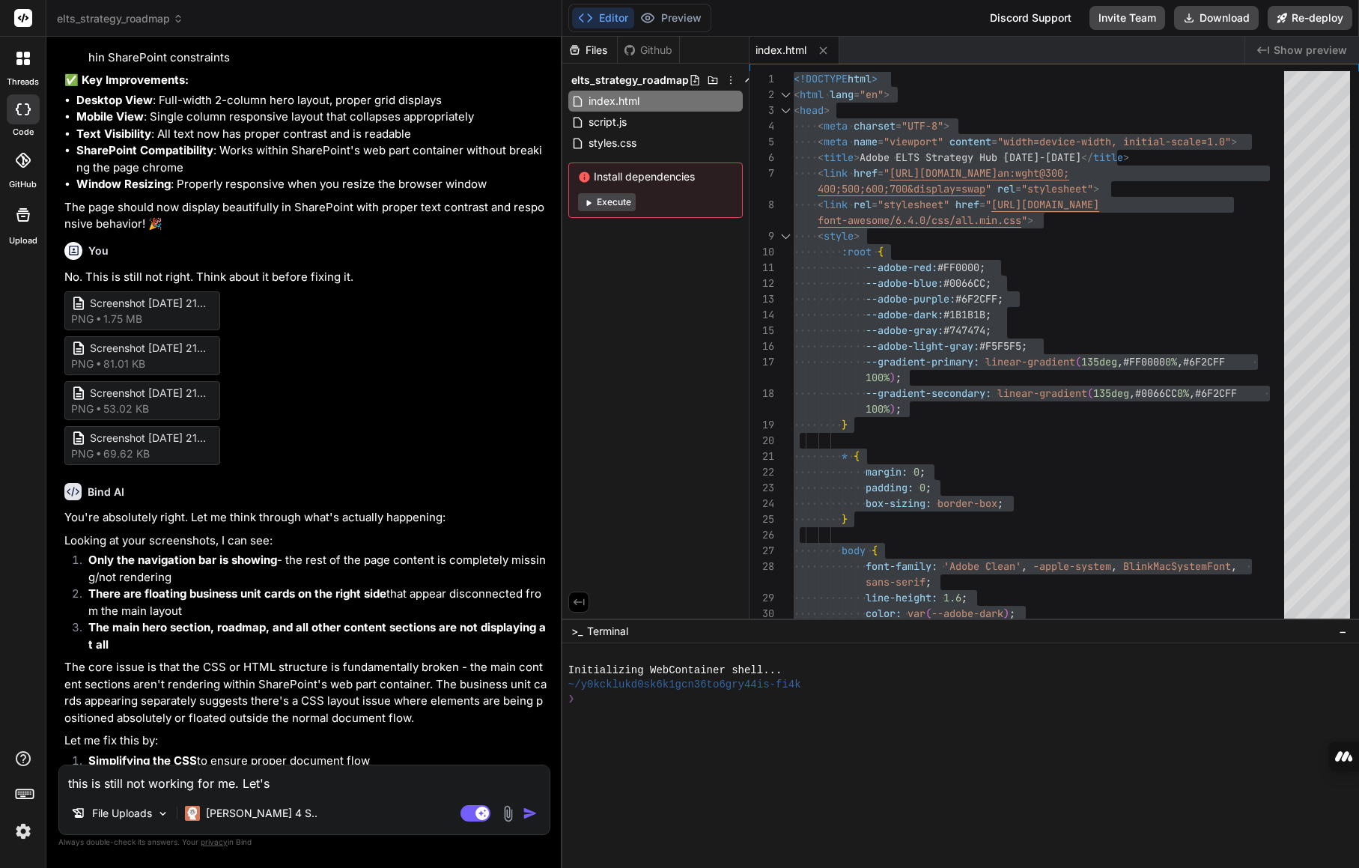
type textarea "x"
type textarea "this is still not working for me. Let's t"
type textarea "x"
type textarea "this is still not working for me. Let's tr"
type textarea "x"
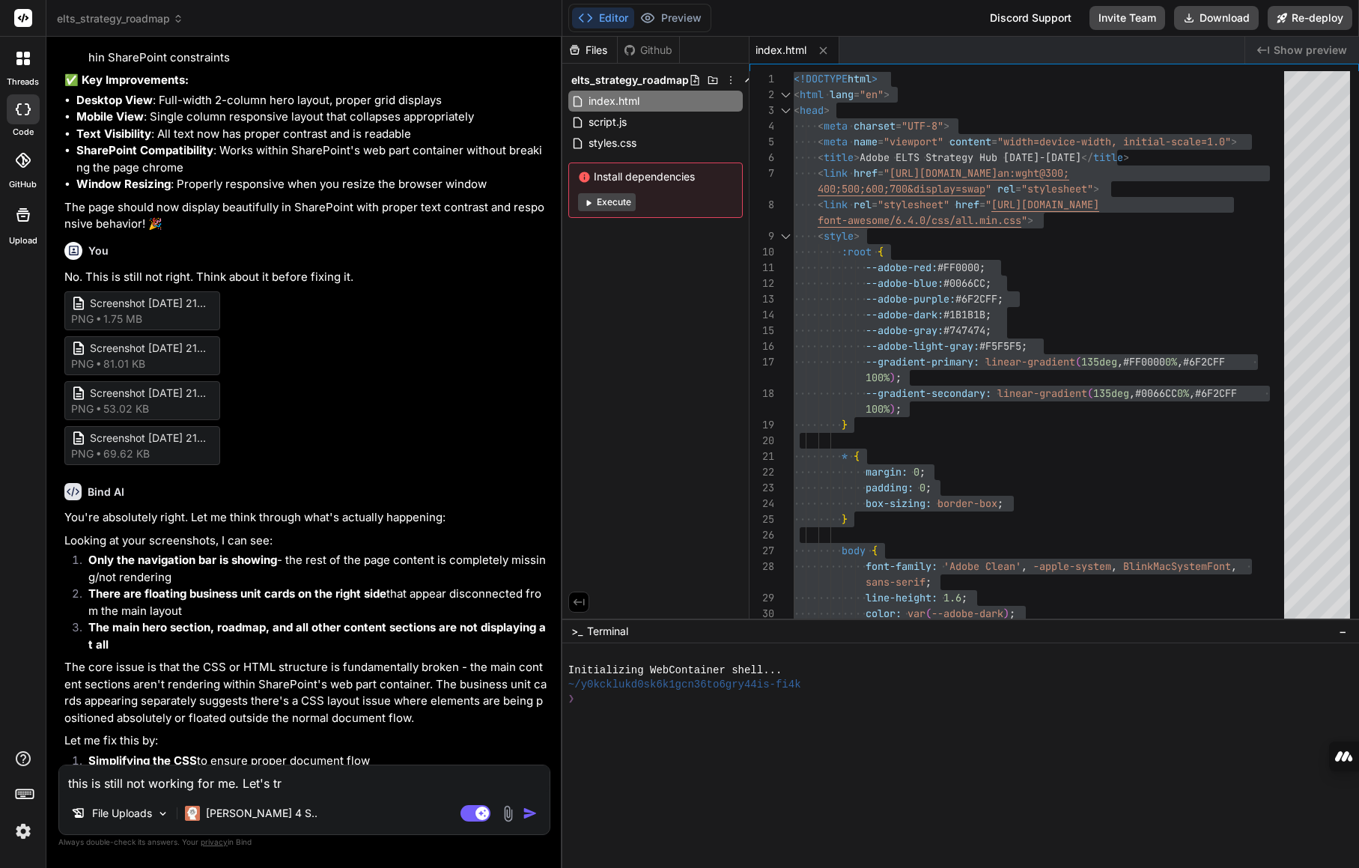
type textarea "this is still not working for me. Let's try"
type textarea "x"
type textarea "this is still not working for me. Let's try"
type textarea "x"
type textarea "this is still not working for me. Let's try a"
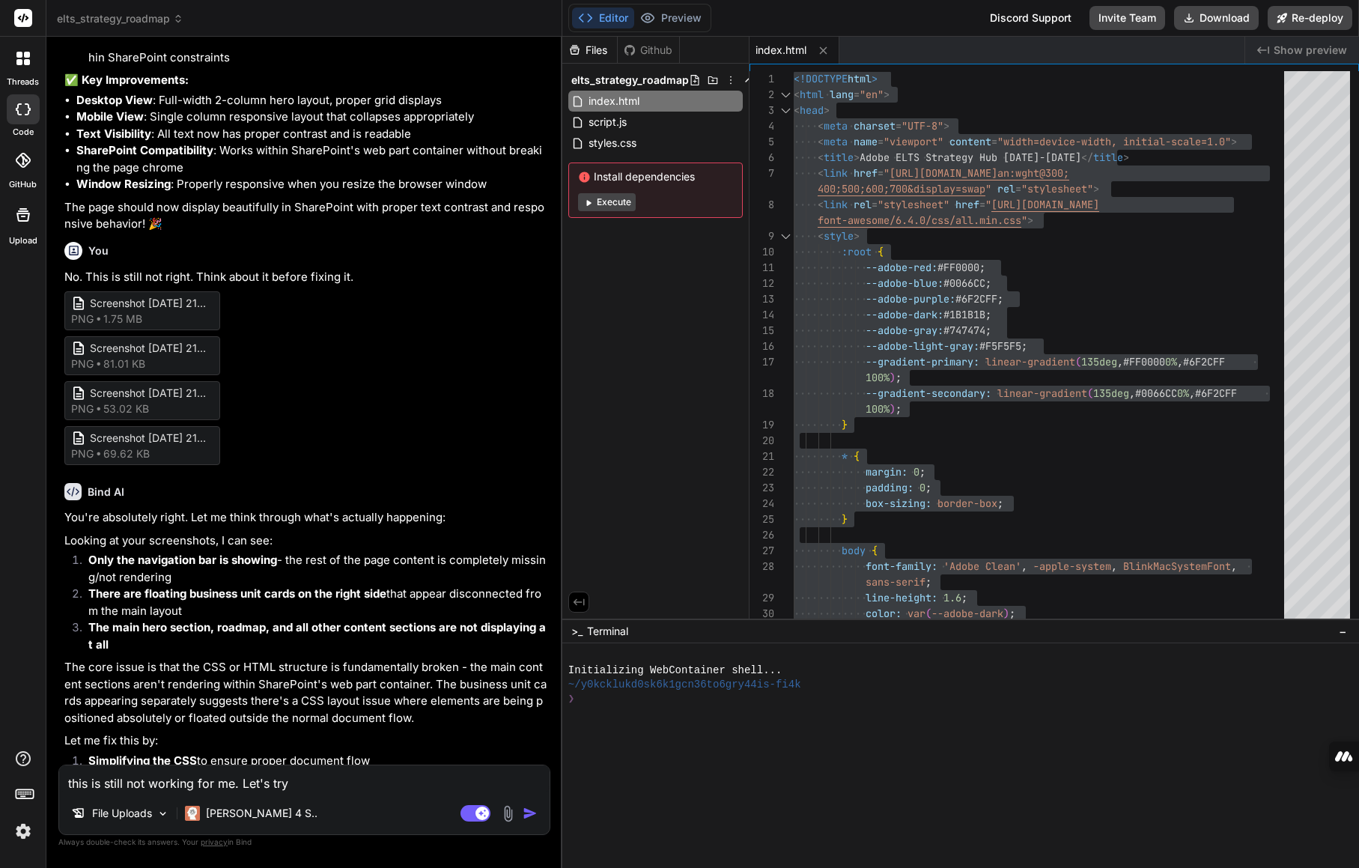
type textarea "x"
type textarea "this is still not working for me. Let's try a"
type textarea "x"
type textarea "this is still not working for me. Let's try a d"
type textarea "x"
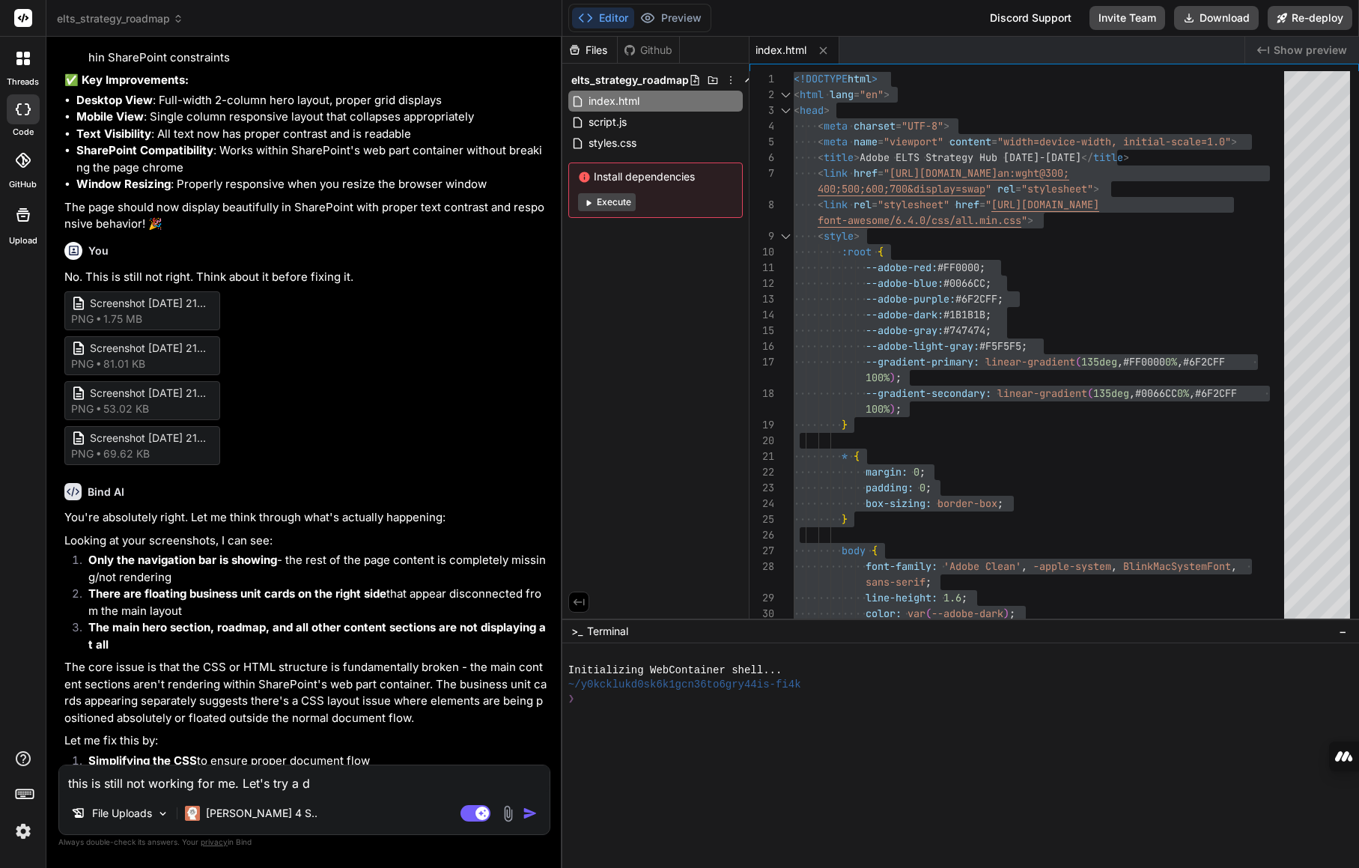
type textarea "this is still not working for me. Let's try a di"
type textarea "x"
type textarea "this is still not working for me. Let's try a dif"
type textarea "x"
type textarea "this is still not working for me. Let's try a diff"
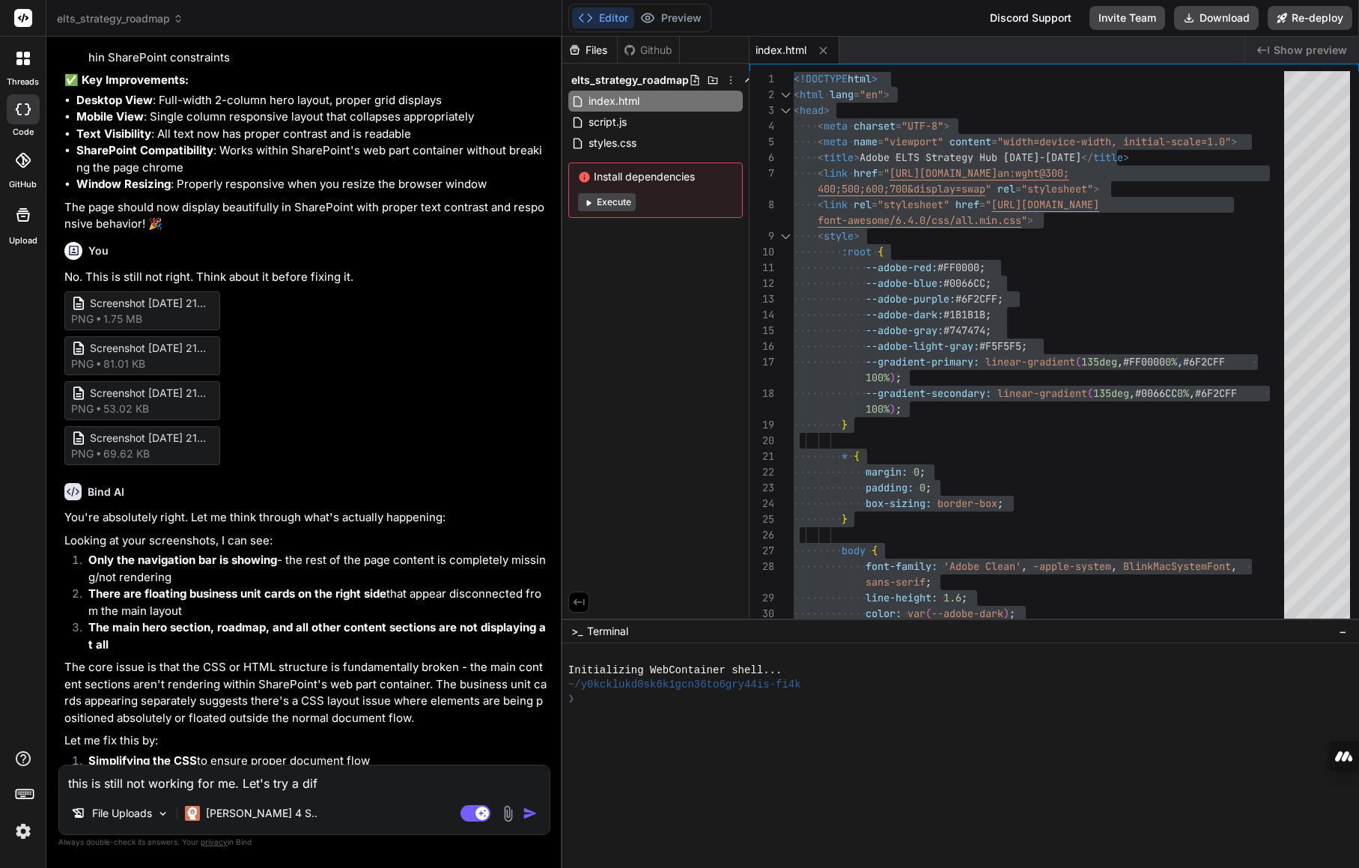
type textarea "x"
type textarea "this is still not working for me. Let's try a diffe"
type textarea "x"
type textarea "this is still not working for me. Let's try a differ"
type textarea "x"
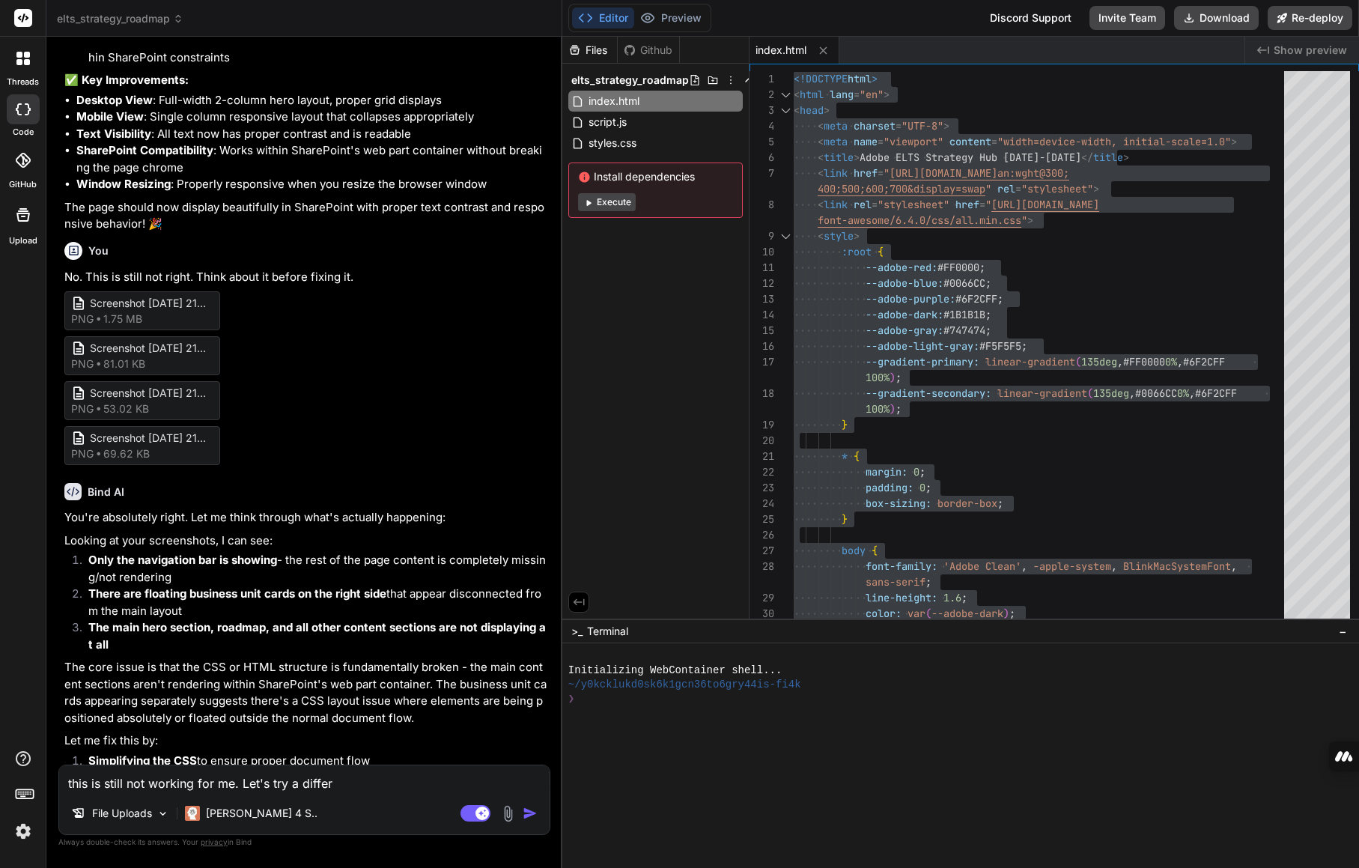
type textarea "this is still not working for me. Let's try a differe"
type textarea "x"
type textarea "this is still not working for me. Let's try a differen"
type textarea "x"
type textarea "this is still not working for me. Let's try a different"
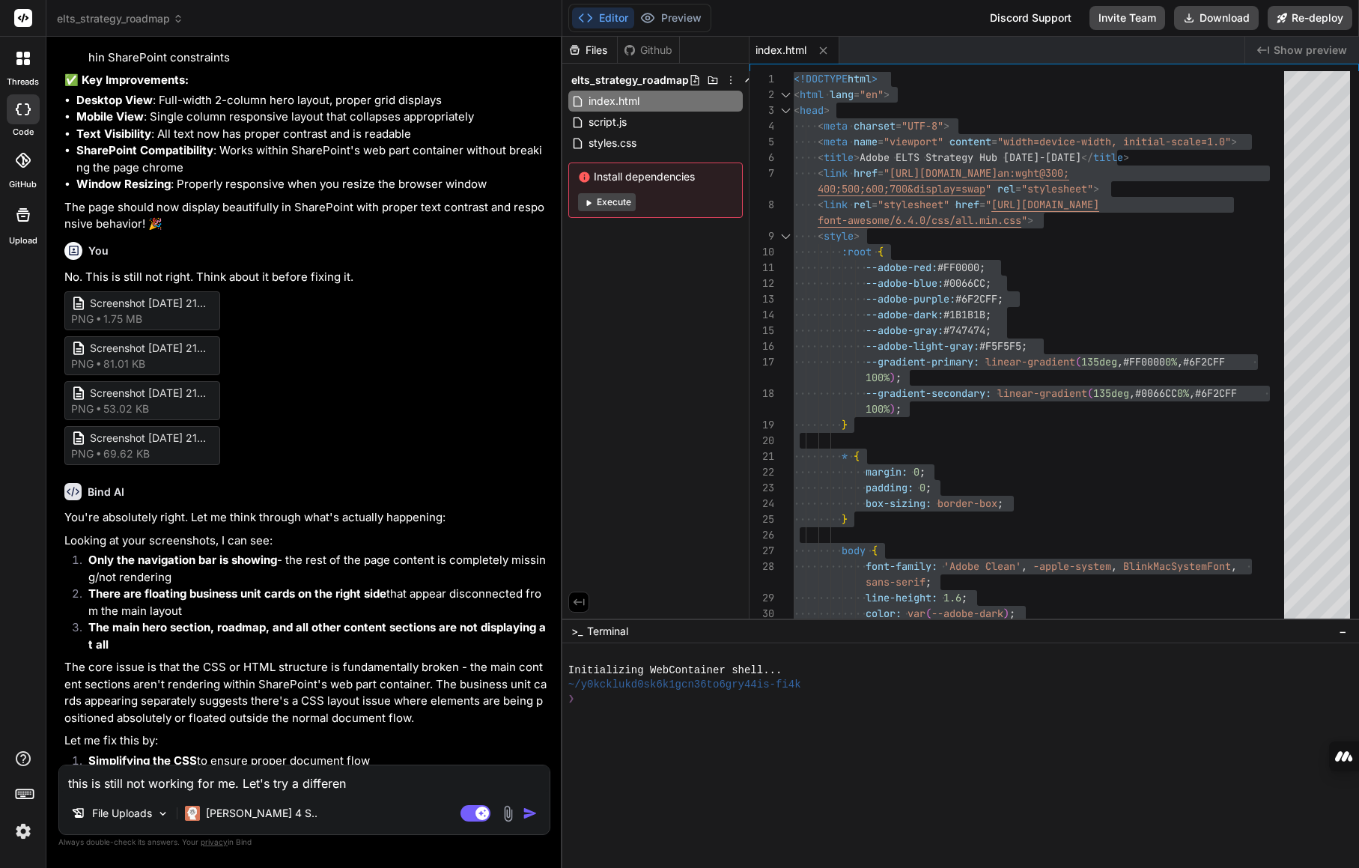
type textarea "x"
type textarea "this is still not working for me. Let's try a different"
type textarea "x"
type textarea "this is still not working for me. Let's try a different a"
type textarea "x"
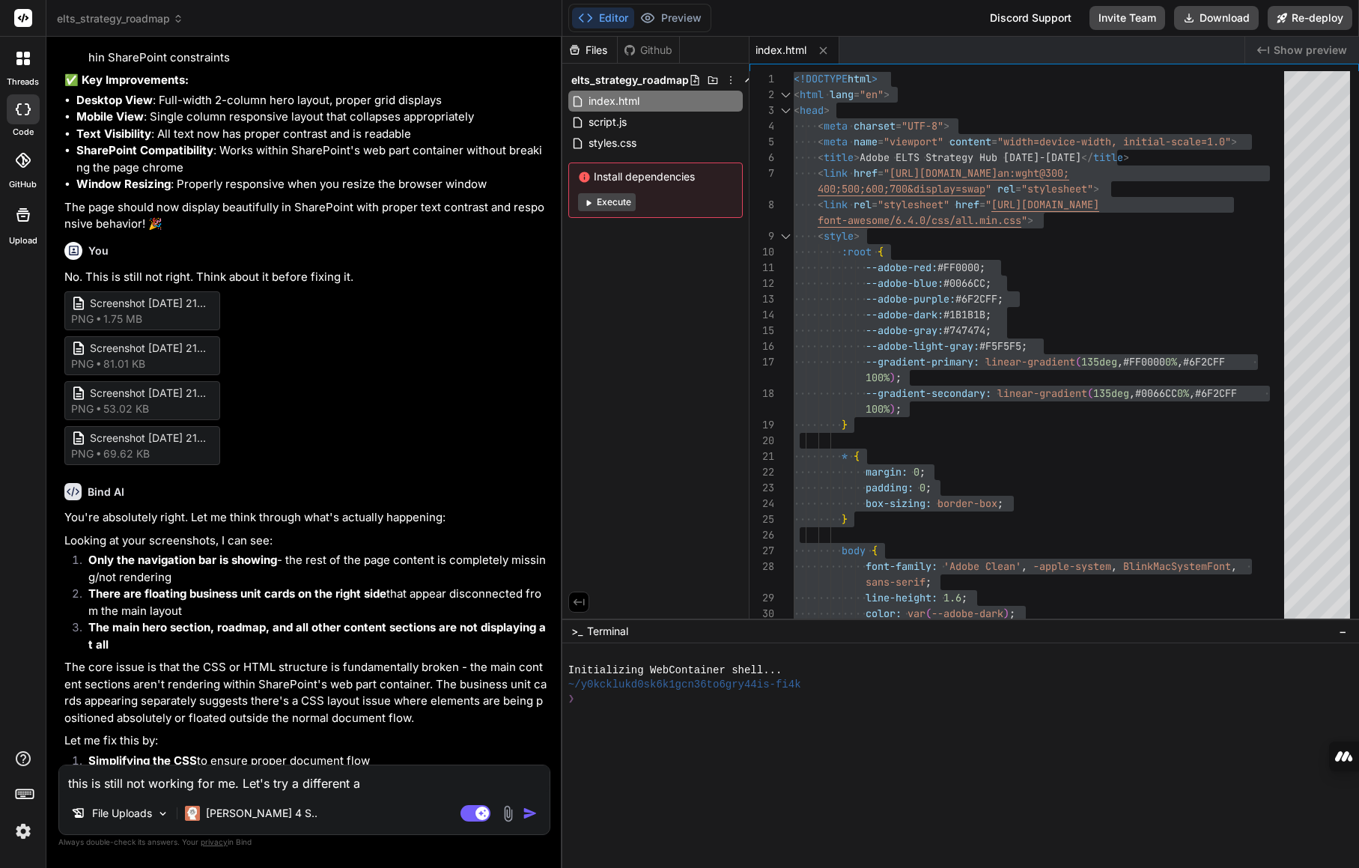
type textarea "this is still not working for me. Let's try a different ap"
type textarea "x"
type textarea "this is still not working for me. Let's try a different app"
type textarea "x"
type textarea "this is still not working for me. Let's try a different appr"
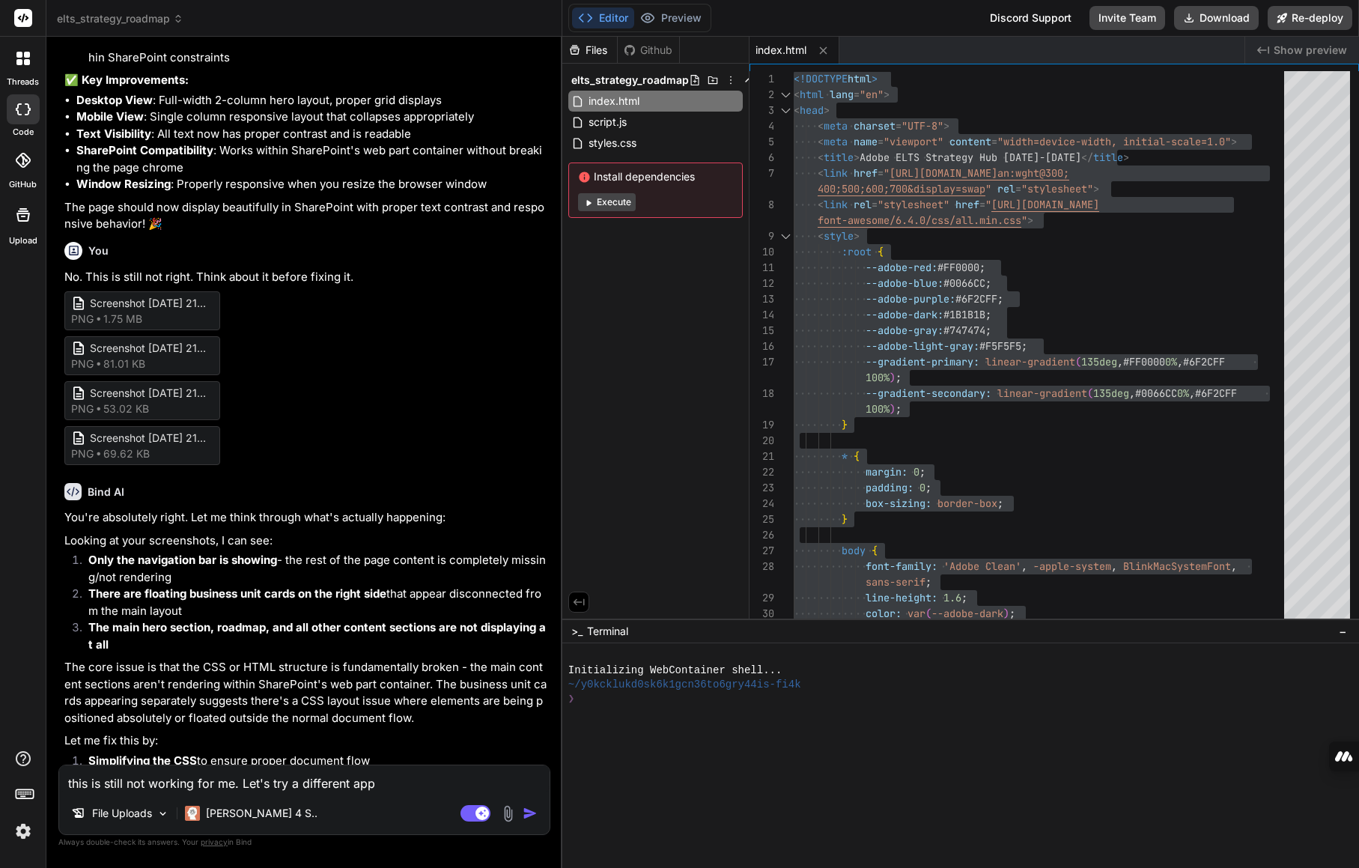
type textarea "x"
type textarea "this is still not working for me. Let's try a different appra"
type textarea "x"
type textarea "this is still not working for me. Let's try a different apprac"
type textarea "x"
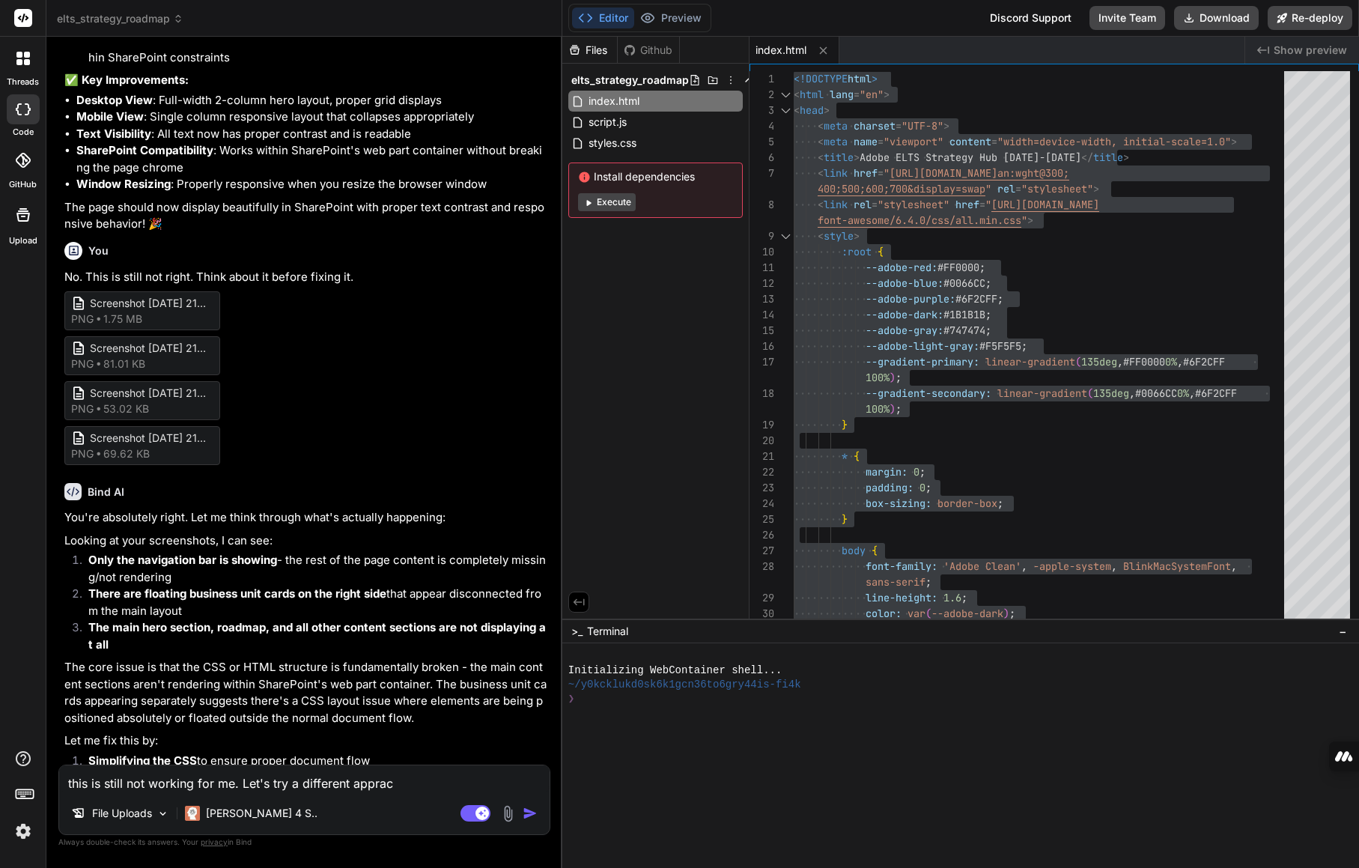
type textarea "this is still not working for me. Let's try a different apprach"
type textarea "x"
type textarea "this is still not working for me. Let's try a different apprach."
type textarea "x"
type textarea "this is still not working for me. Let's try a different apprach."
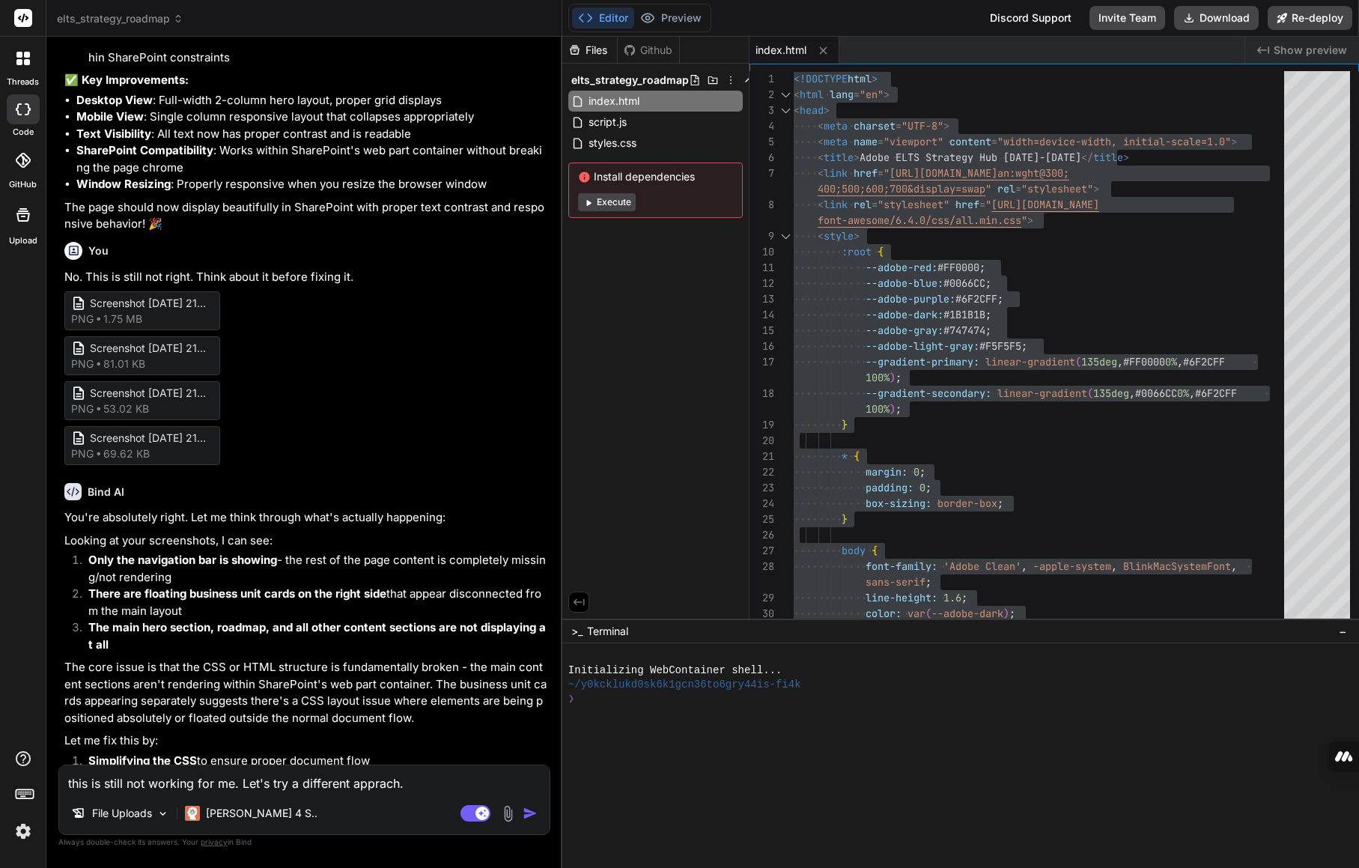
type textarea "x"
type textarea "this is still not working for me. Let's try a different apprach."
type textarea "x"
type textarea "this is still not working for me. Let's try a different apprach"
type textarea "x"
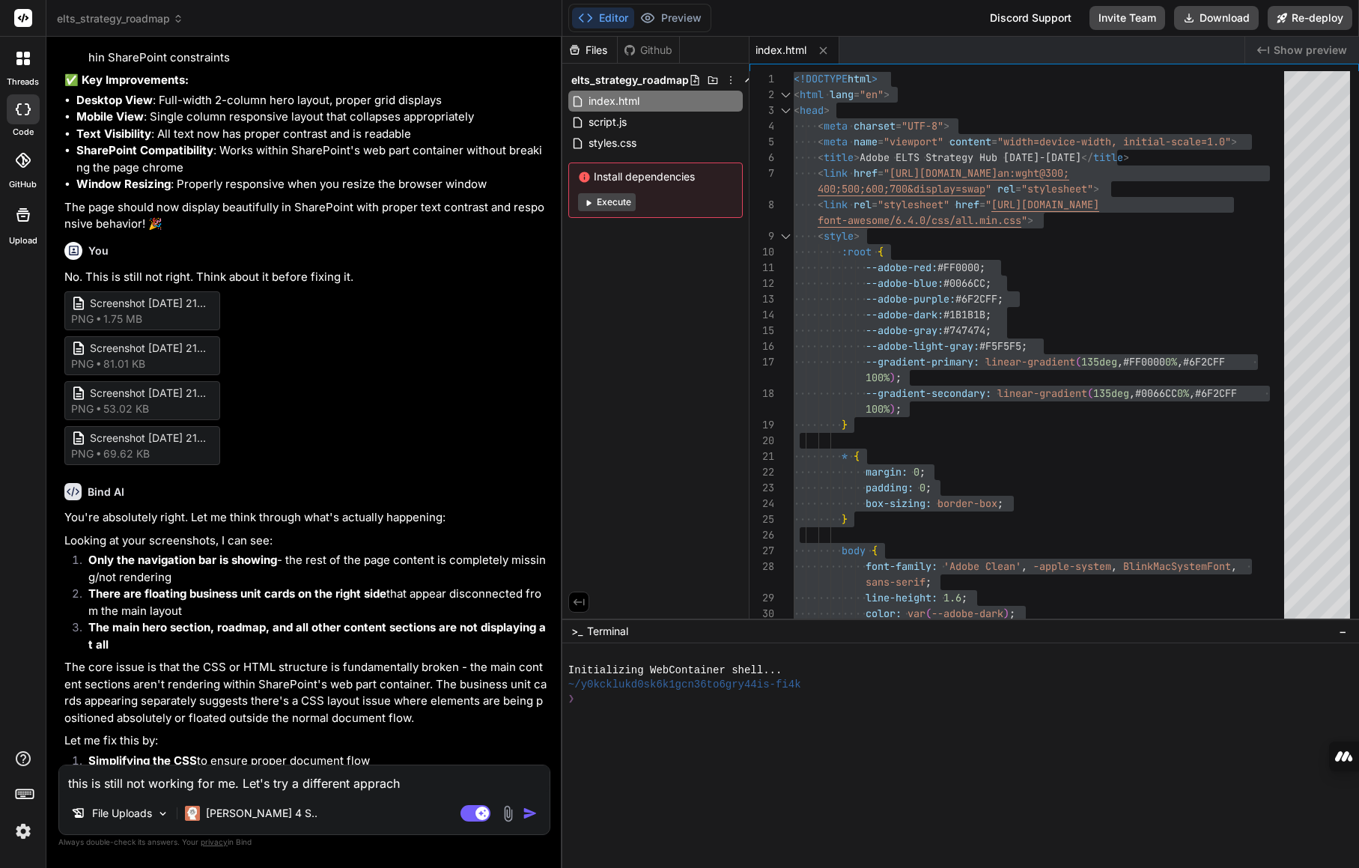
type textarea "this is still not working for me. Let's try a different apprac"
type textarea "x"
type textarea "this is still not working for me. Let's try a different appra"
type textarea "x"
type textarea "this is still not working for me. Let's try a different appr"
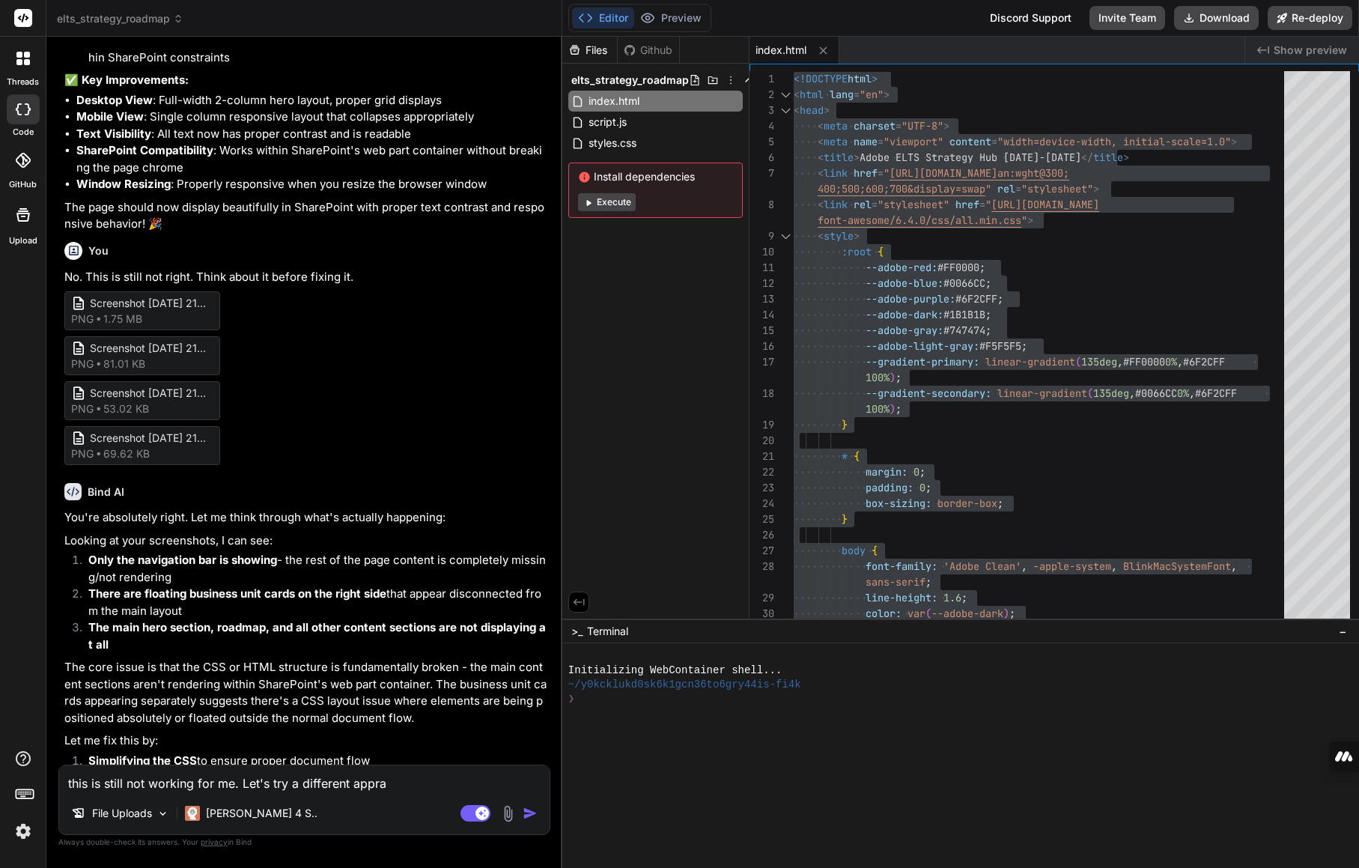
type textarea "x"
type textarea "this is still not working for me. Let's try a different appro"
type textarea "x"
type textarea "this is still not working for me. Let's try a different approa"
type textarea "x"
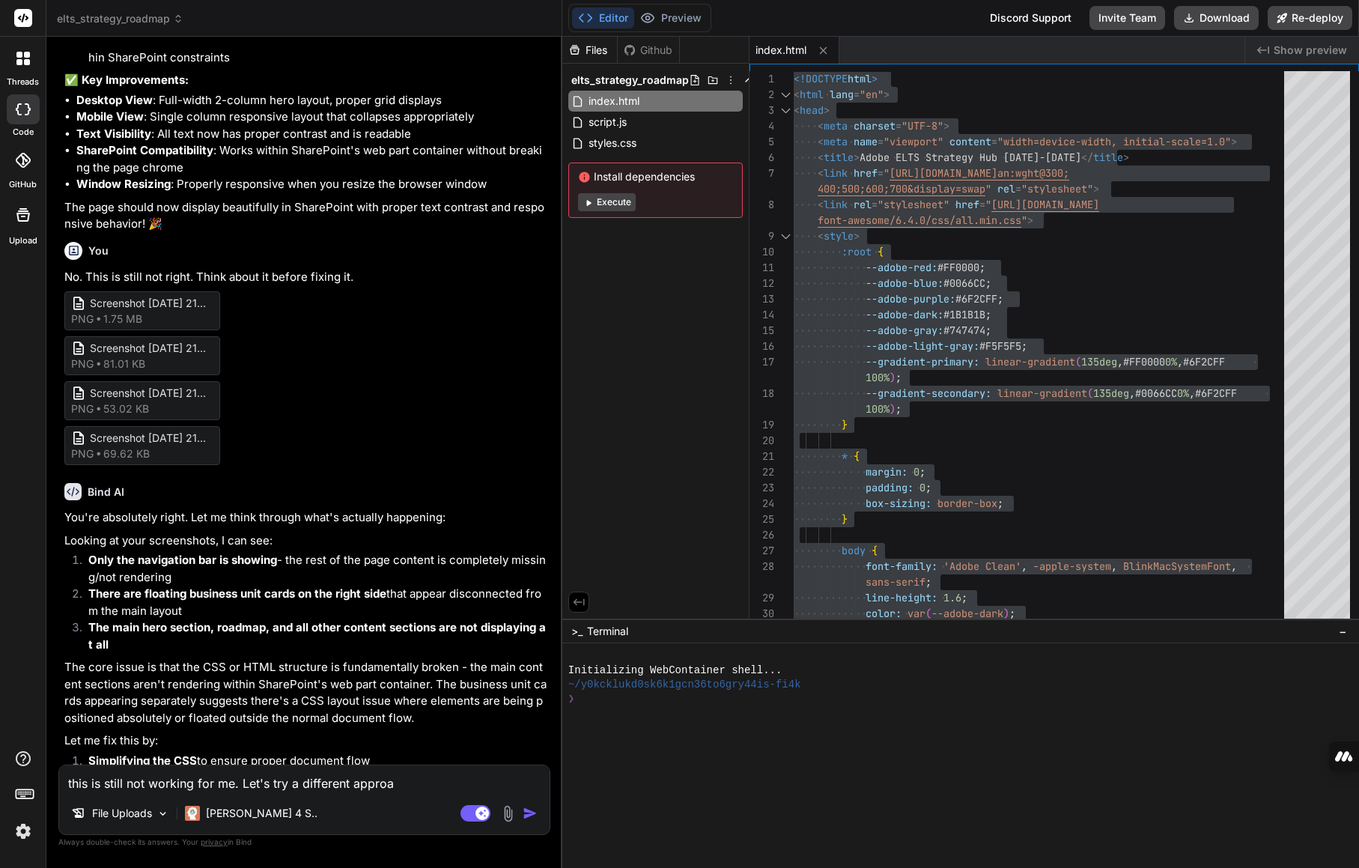
type textarea "this is still not working for me. Let's try a different approac"
type textarea "x"
type textarea "this is still not working for me. Let's try a different approach"
type textarea "x"
type textarea "this is still not working for me. Let's try a different approach."
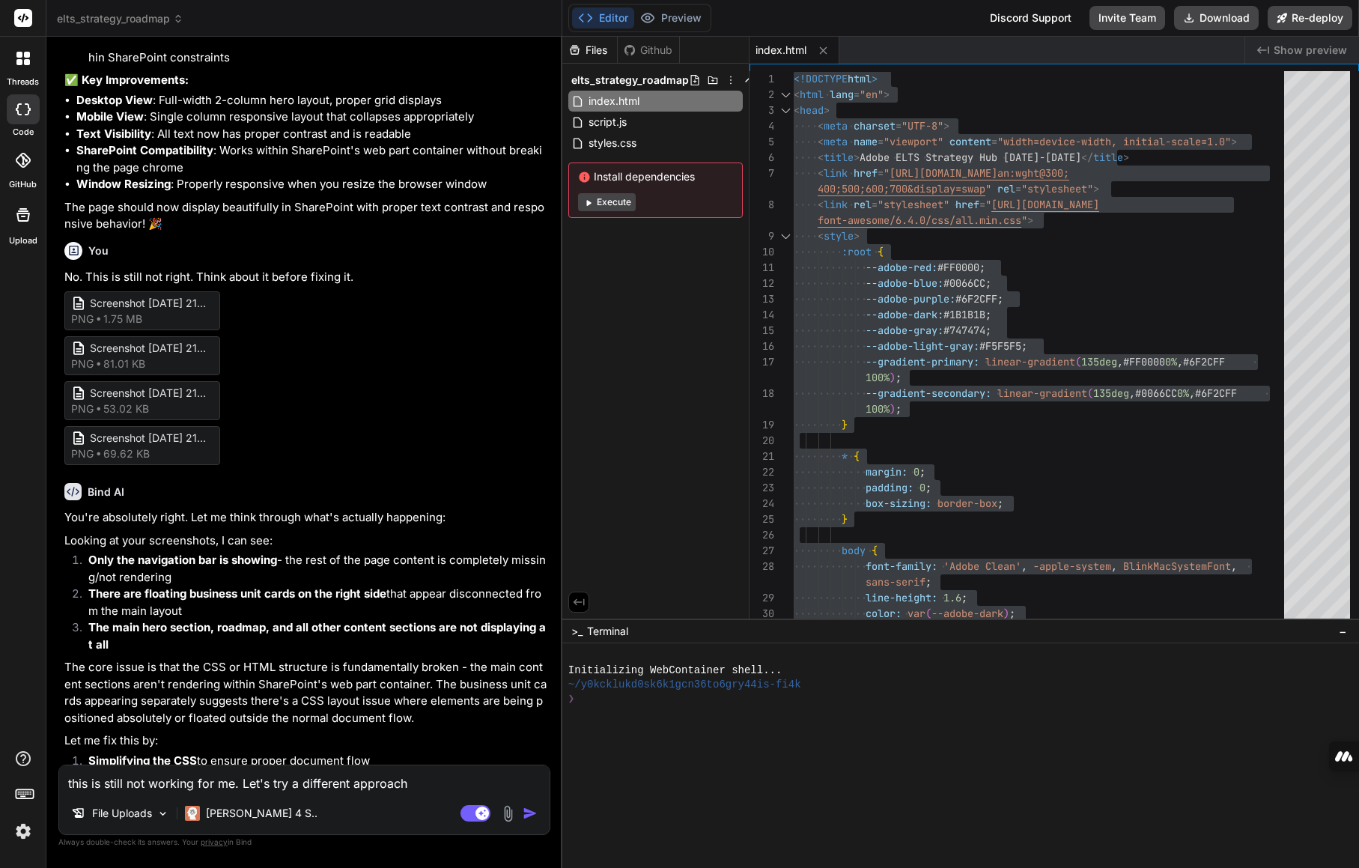
type textarea "x"
type textarea "this is still not working for me. Let's try a different approach."
type textarea "x"
type textarea "this is still not working for me. Let's try a different approach. sharepoint"
type textarea "x"
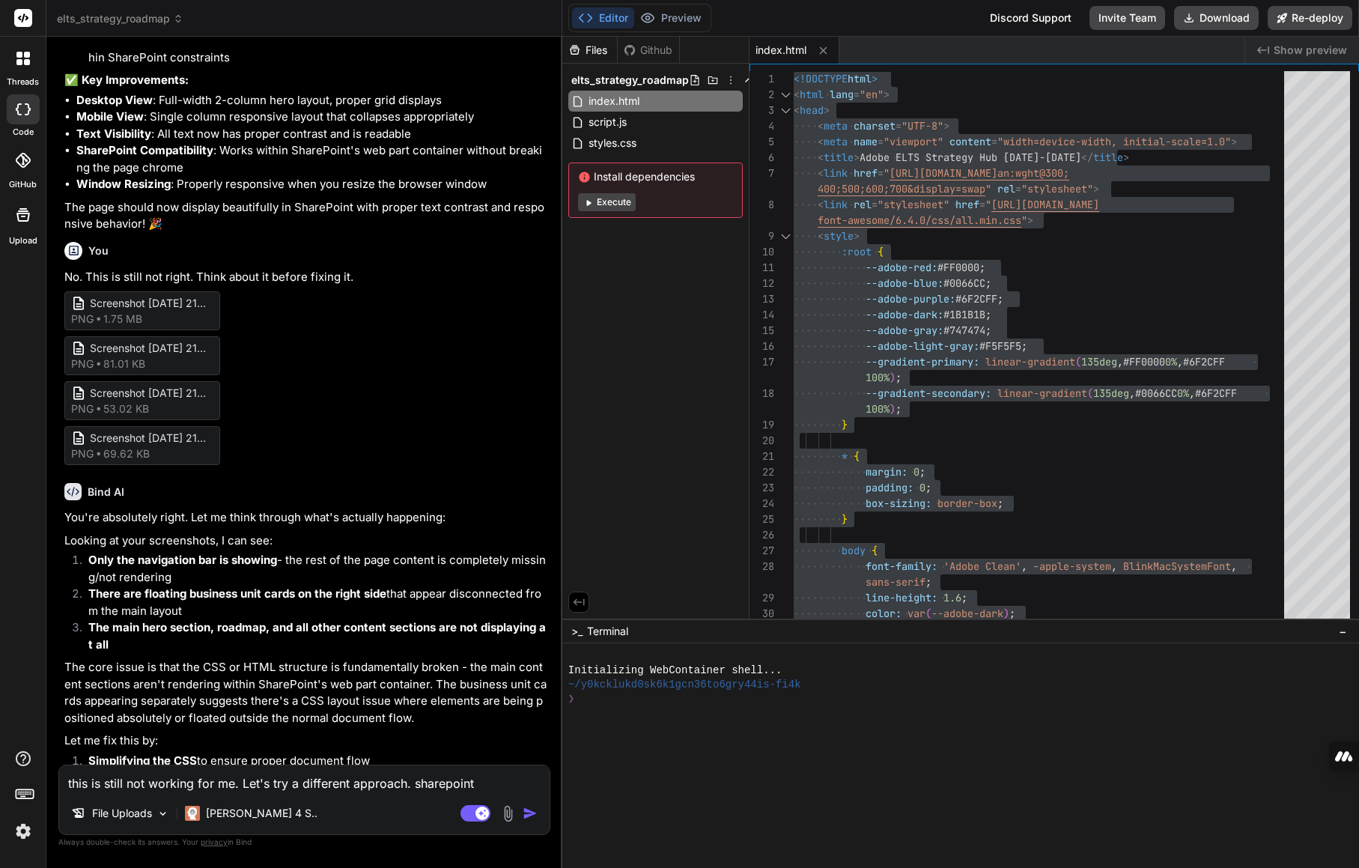
type textarea "this is still not working for me. Let's try a different approach. sharepoint pa…"
type textarea "x"
type textarea "this is still not working for me. Let's try a different approach. sharepoint pa…"
type textarea "x"
type textarea "this is still not working for me. Let's try a different approach. sharepoint pa…"
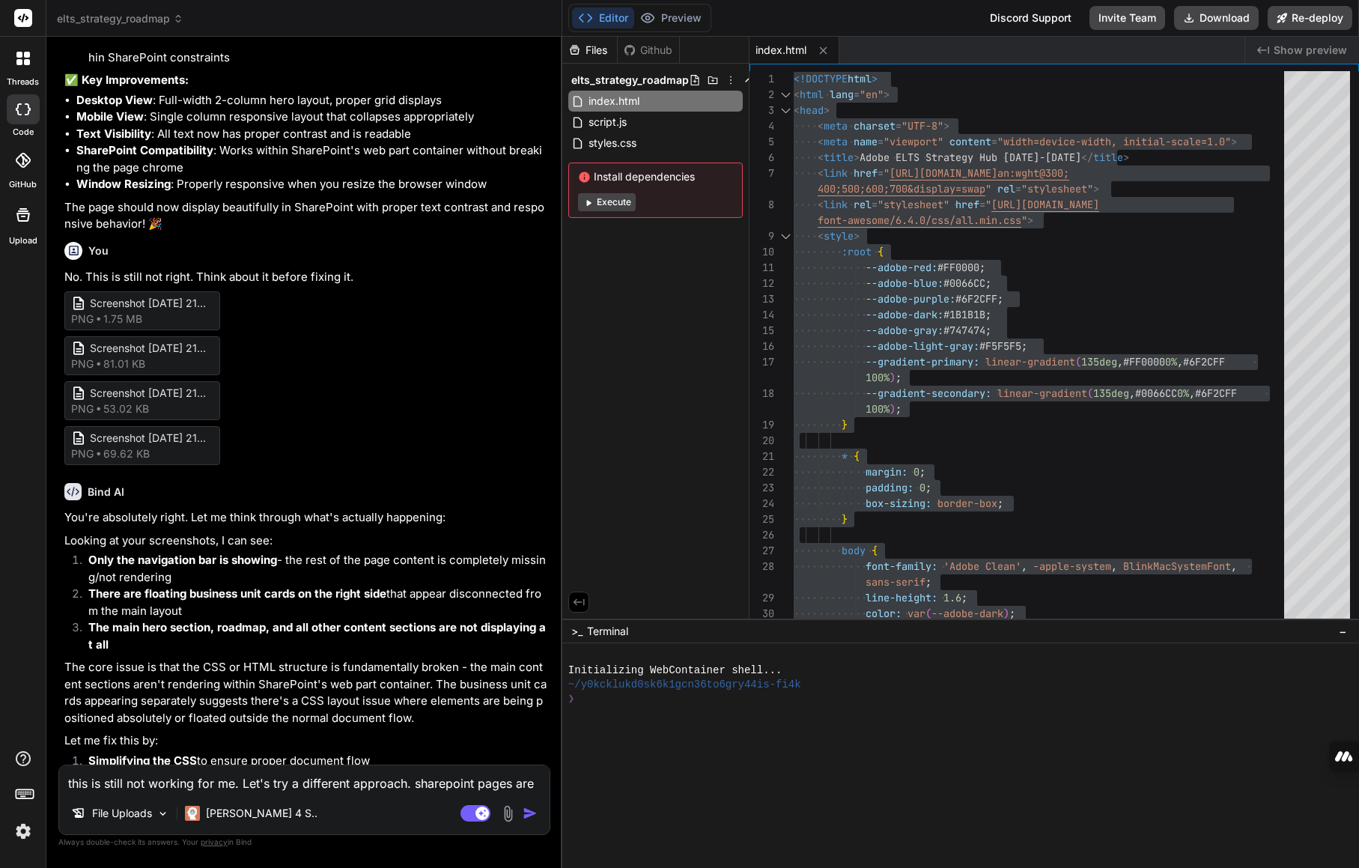
type textarea "x"
type textarea "this is still not working for me. Let's try a different approach. SharePoint pa…"
type textarea "x"
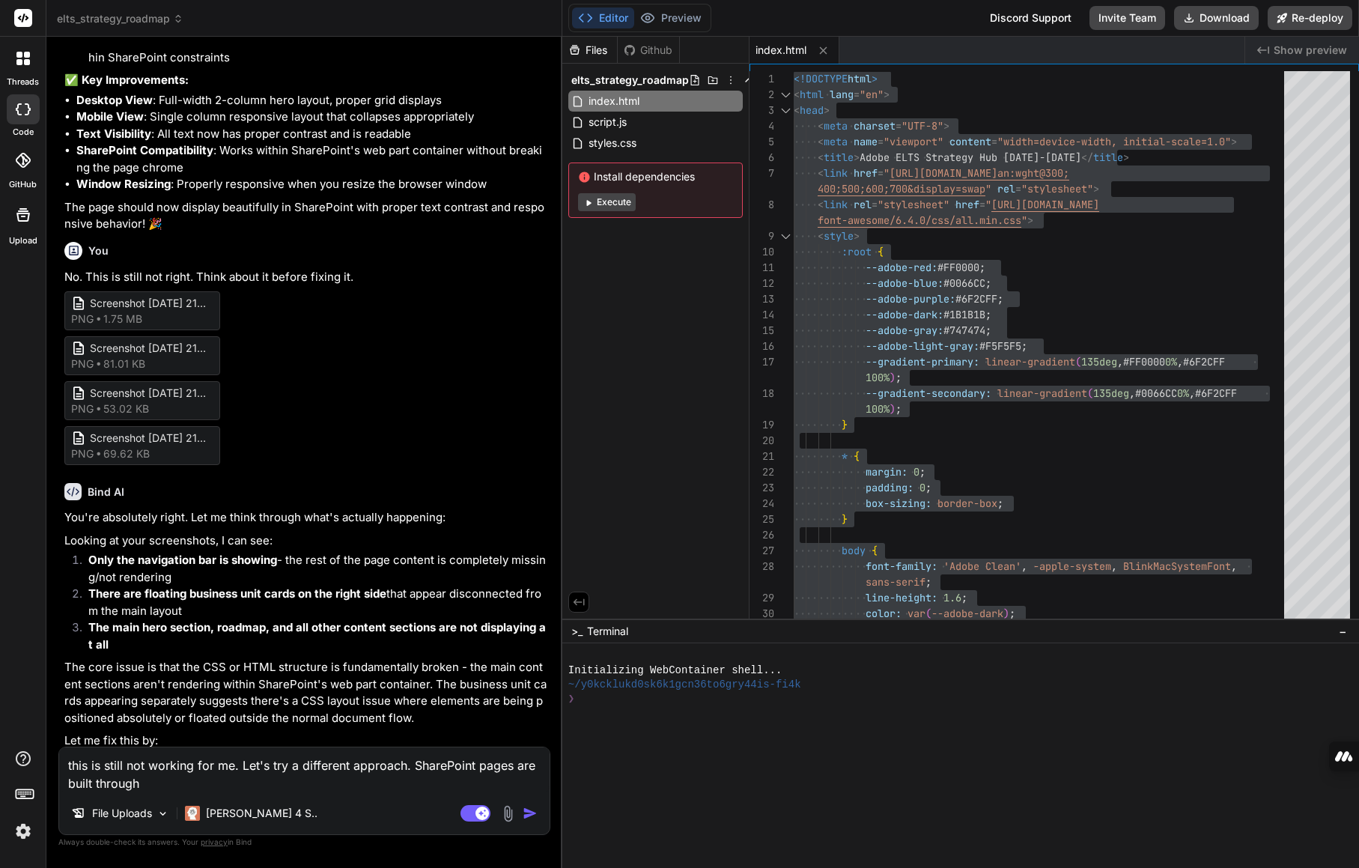
type textarea "this is still not working for me. Let's try a different approach. SharePoint pa…"
type textarea "x"
type textarea "this is still not working for me. Let's try a different approach. SharePoint pa…"
type textarea "x"
type textarea "this is still not working for me. Let's try a different approach. SharePoint pa…"
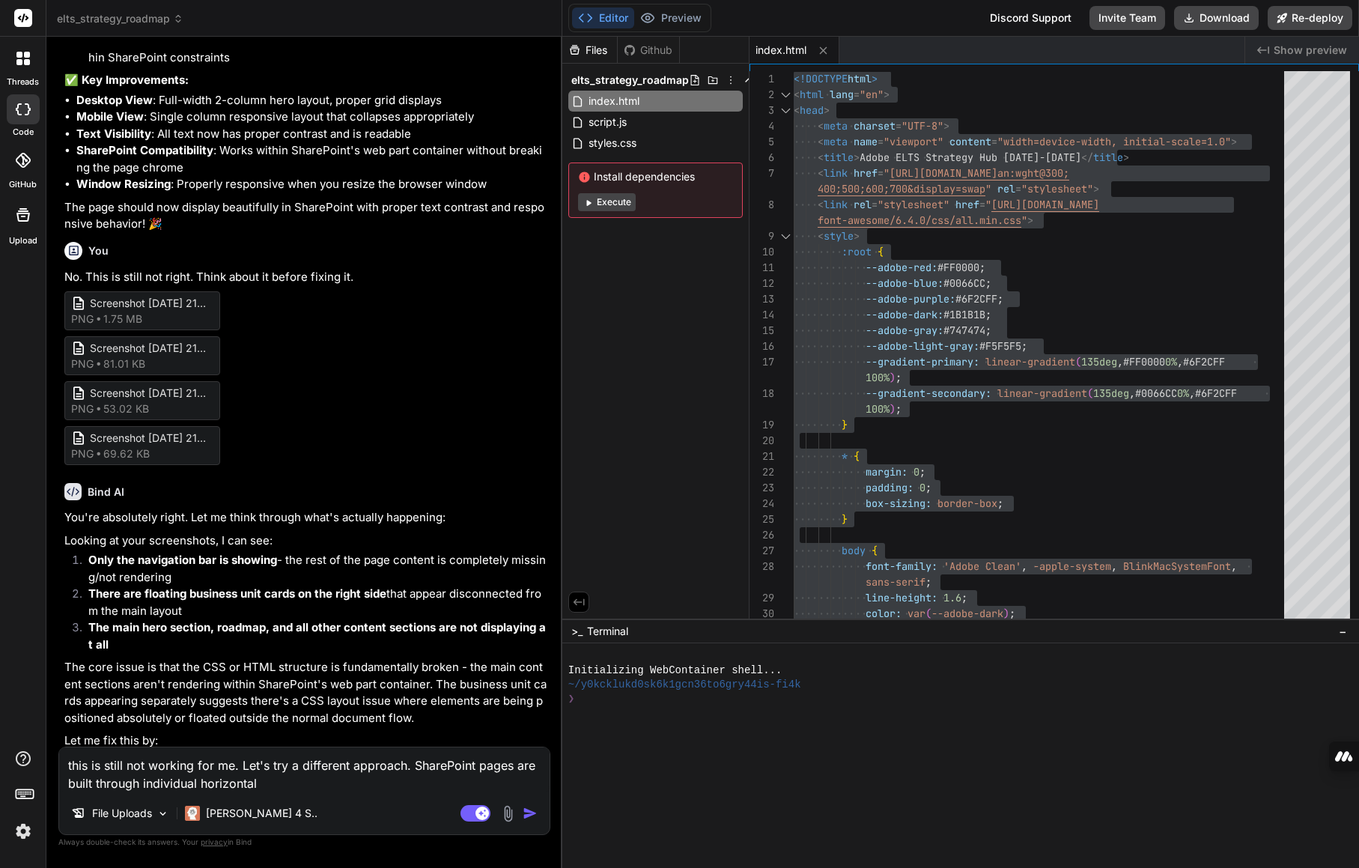
type textarea "x"
type textarea "this is still not working for me. Let's try a different approach. SharePoint pa…"
type textarea "x"
type textarea "this is still not working for me. Let's try a different approach. SharePoint pa…"
type textarea "x"
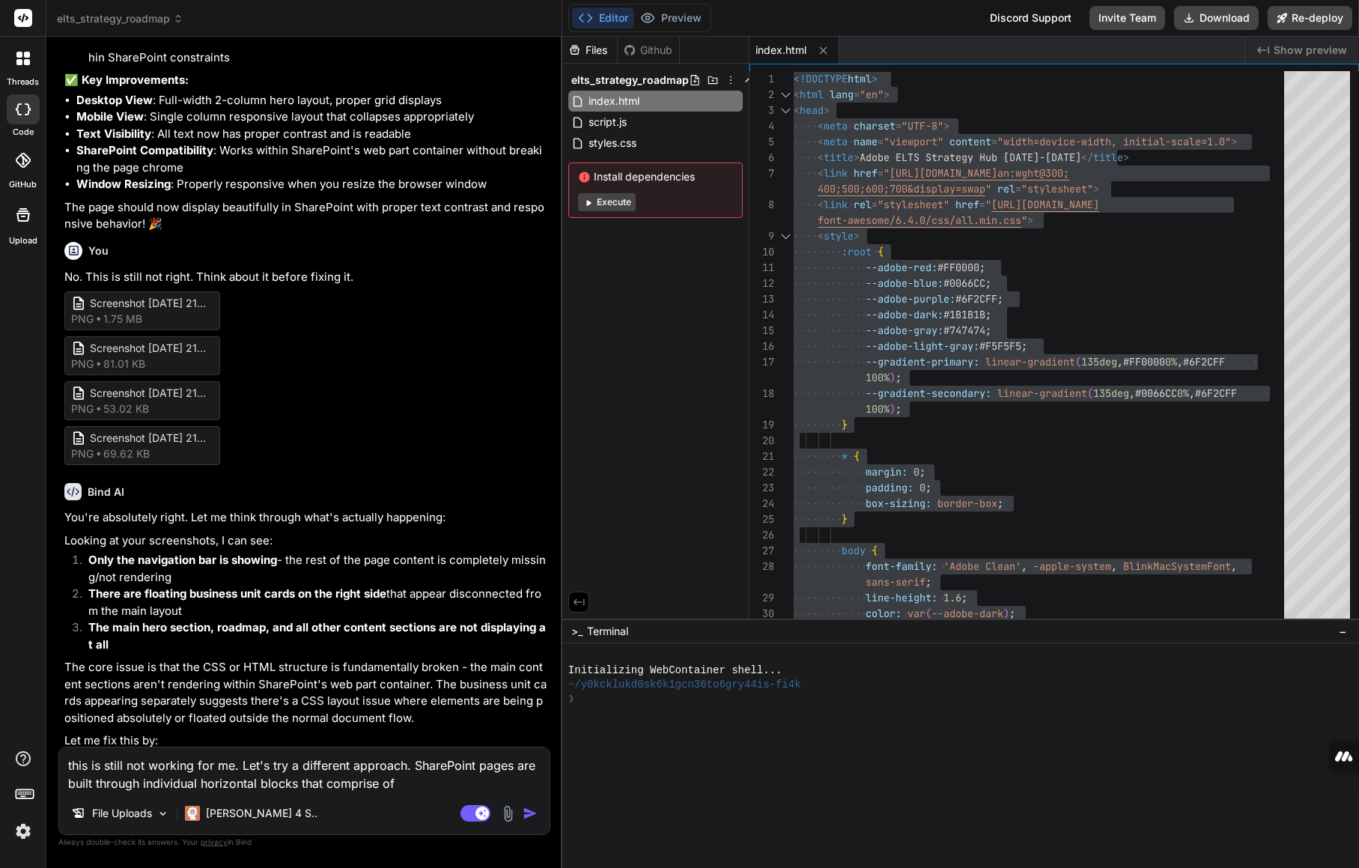
type textarea "this is still not working for me. Let's try a different approach. SharePoint pa…"
type textarea "x"
type textarea "this is still not working for me. Let's try a different approach. SharePoint pa…"
type textarea "x"
type textarea "this is still not working for me. Let's try a different approach. SharePoint pa…"
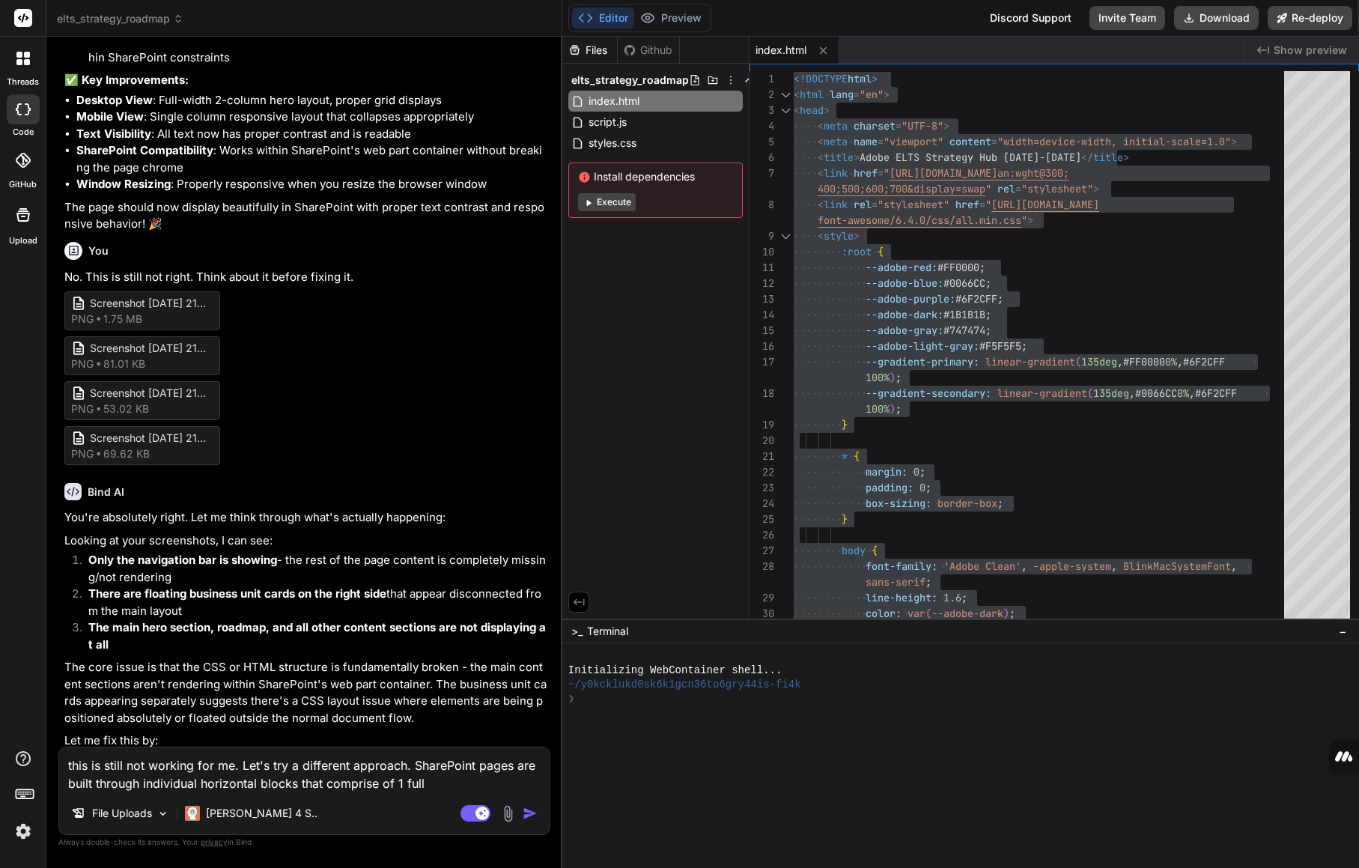
type textarea "x"
type textarea "this is still not working for me. Let's try a different approach. SharePoint pa…"
type textarea "x"
type textarea "this is still not working for me. Let's try a different approach. SharePoint pa…"
type textarea "x"
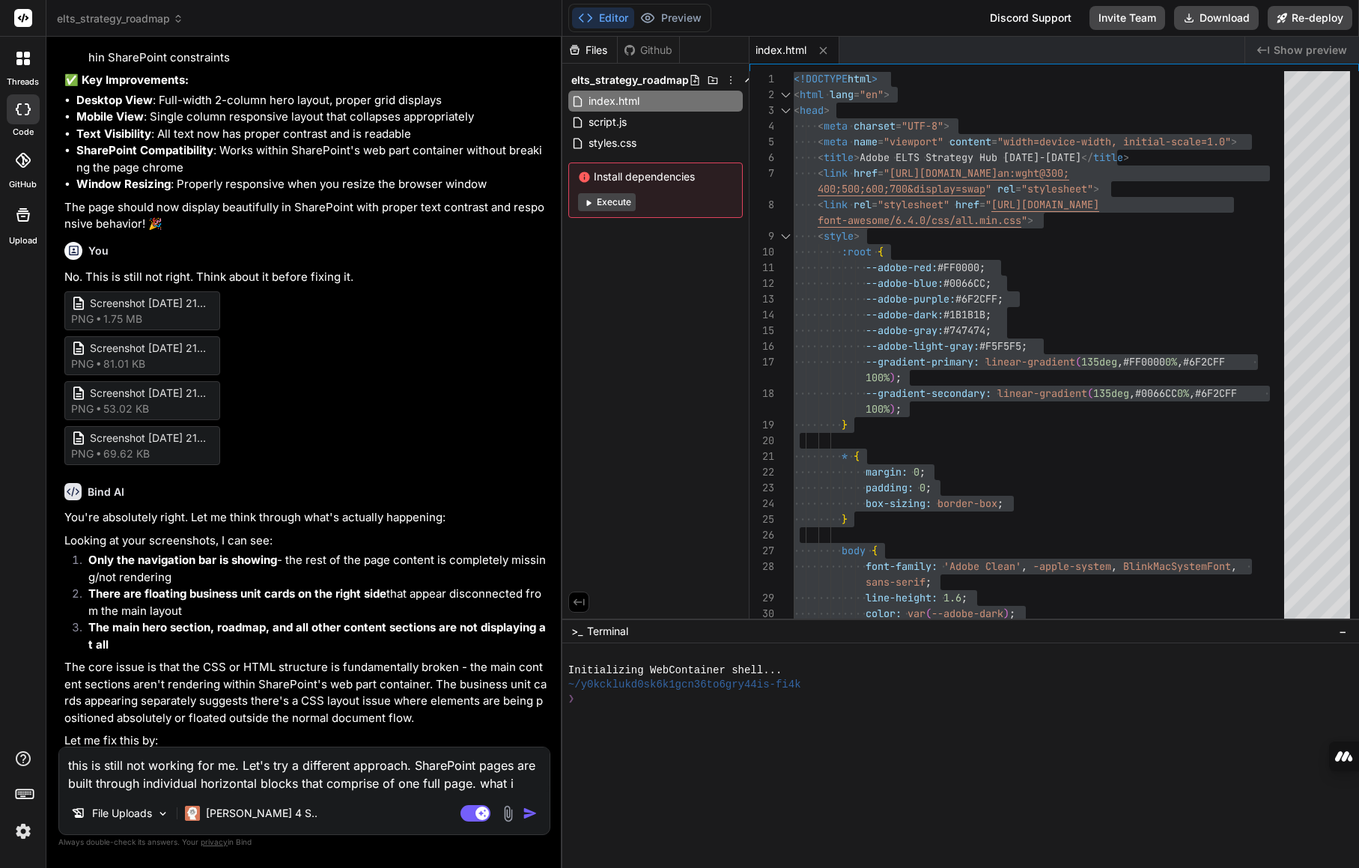
type textarea "this is still not working for me. Let's try a different approach. SharePoint pa…"
type textarea "x"
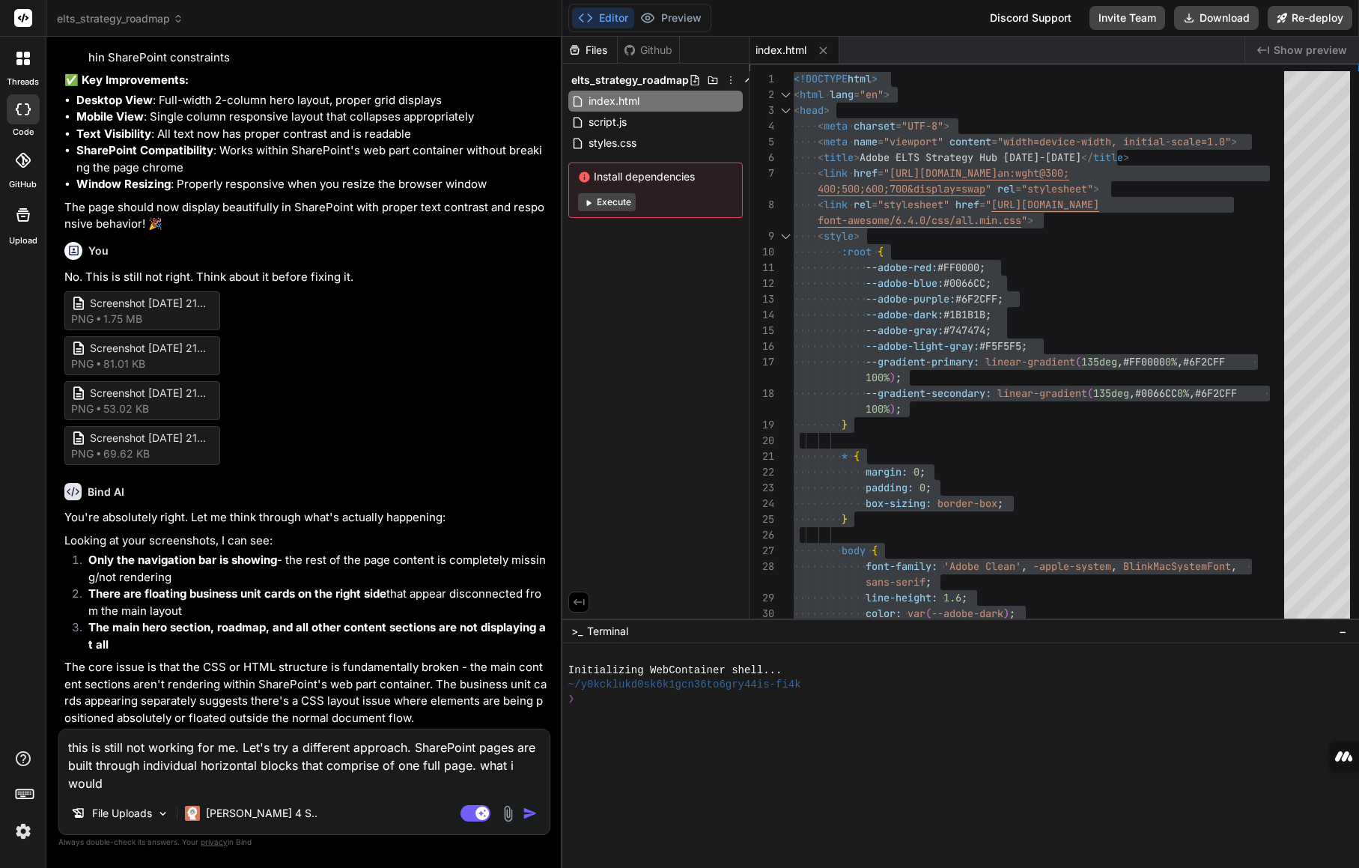
type textarea "this is still not working for me. Let's try a different approach. SharePoint pa…"
type textarea "x"
type textarea "this is still not working for me. Let's try a different approach. SharePoint pa…"
type textarea "x"
type textarea "this is still not working for me. Let's try a different approach. SharePoint pa…"
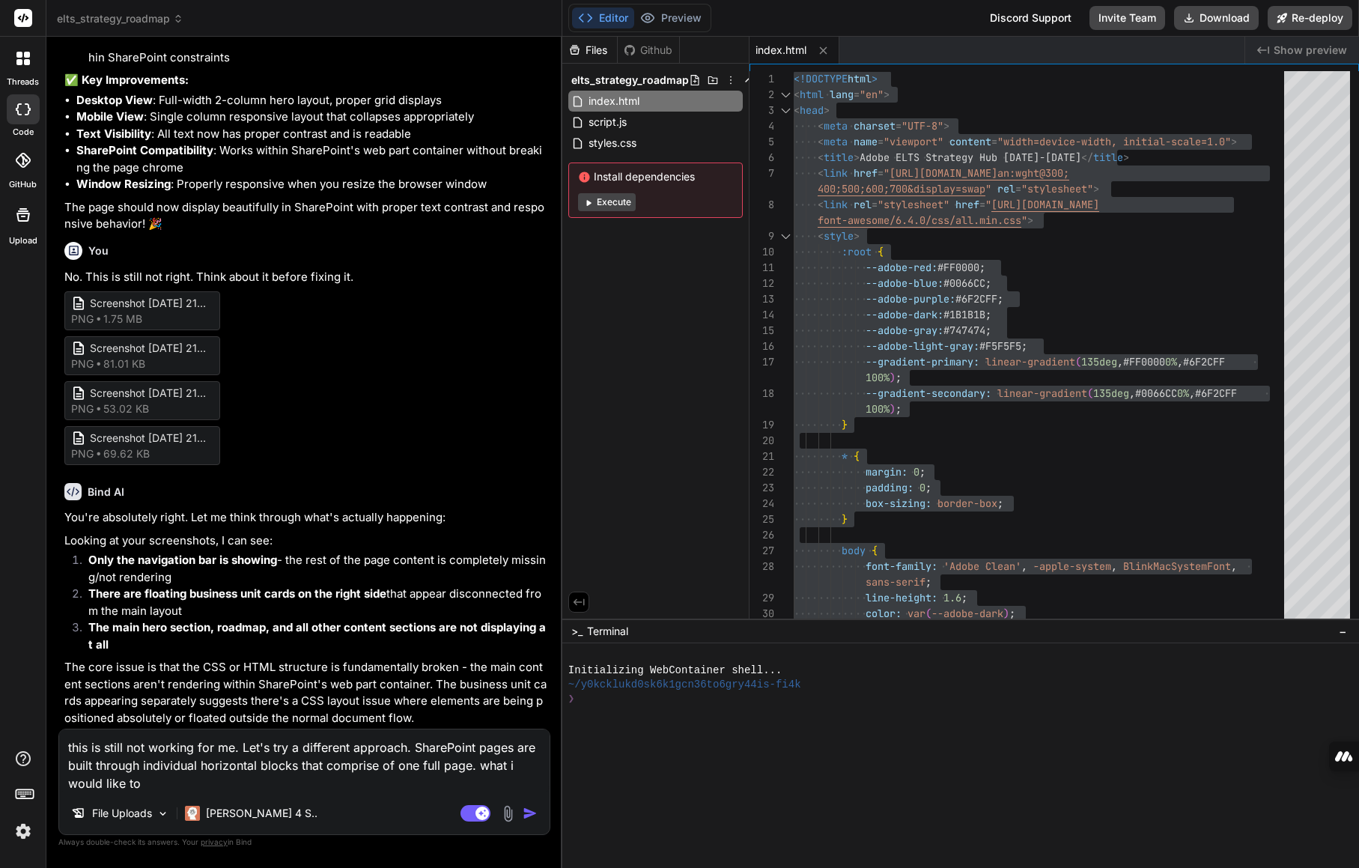
type textarea "x"
type textarea "this is still not working for me. Let's try a different approach. SharePoint pa…"
type textarea "x"
type textarea "this is still not working for me. Let's try a different approach. SharePoint pa…"
